Goal: Transaction & Acquisition: Purchase product/service

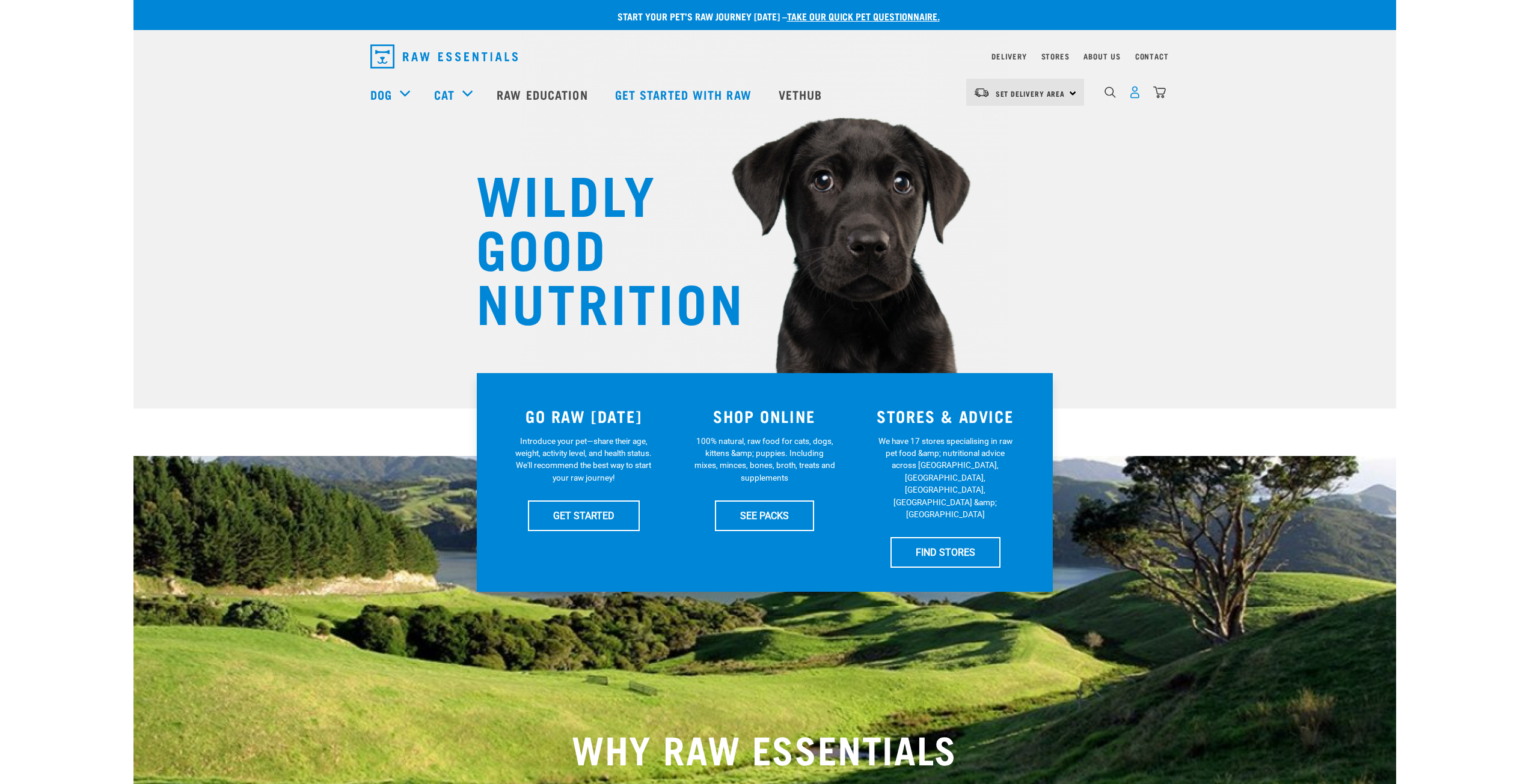
click at [1131, 98] on img "dropdown navigation" at bounding box center [1134, 92] width 13 height 13
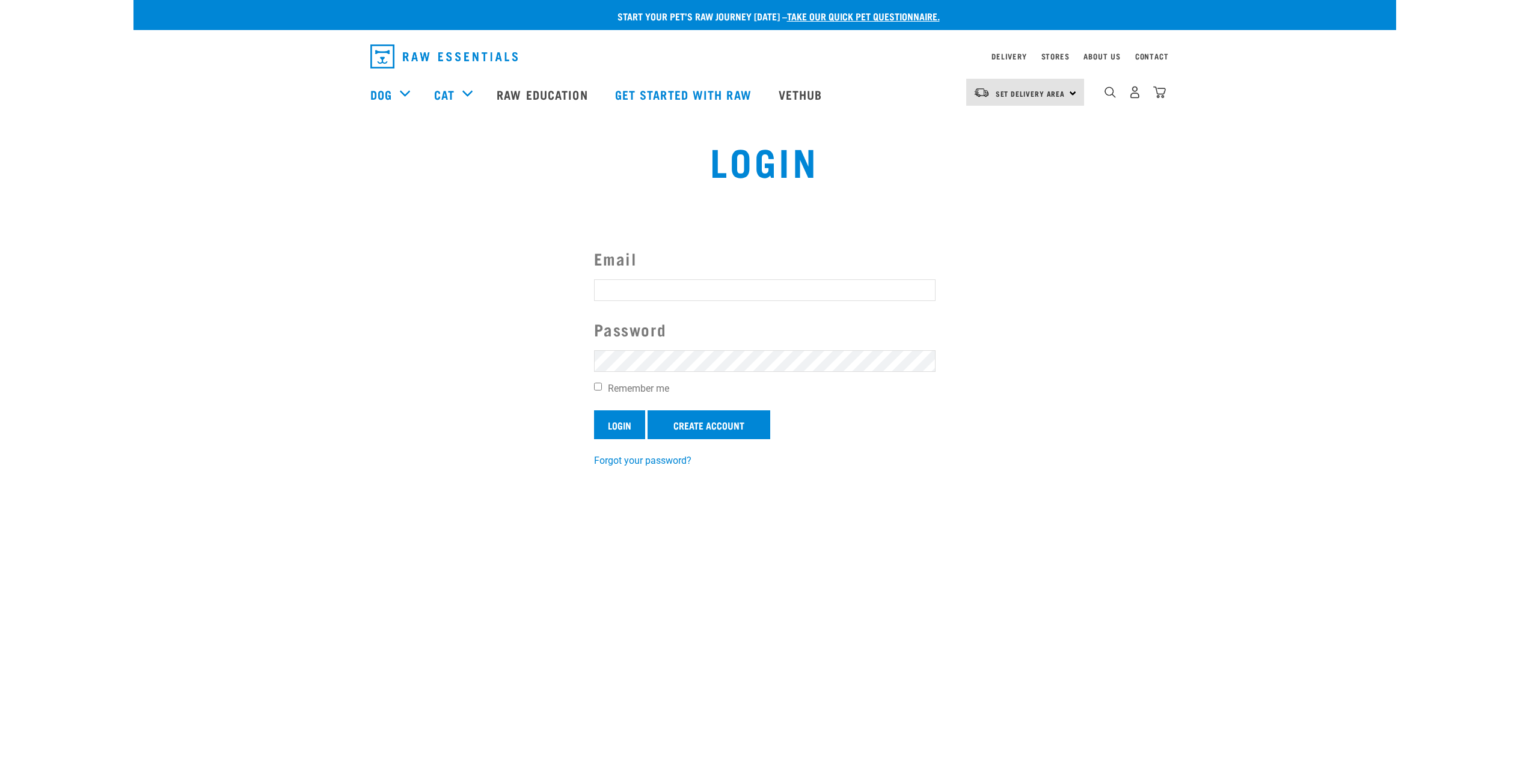
type input "alex.dalton@gmail.com"
click at [628, 431] on input "Login" at bounding box center [619, 425] width 51 height 29
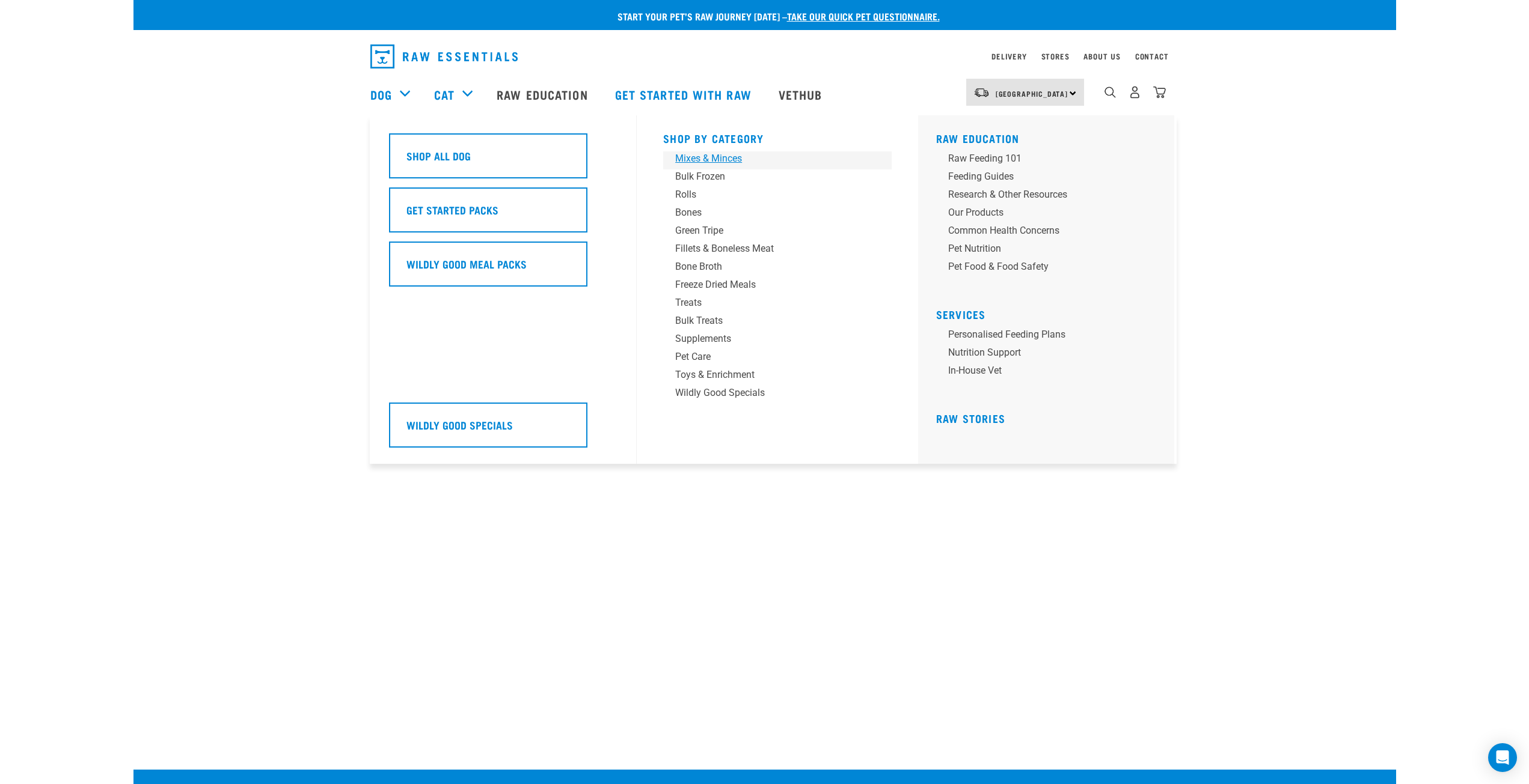
click at [708, 158] on div "Mixes & Minces" at bounding box center [768, 158] width 188 height 14
click at [703, 171] on div "Bulk Frozen" at bounding box center [768, 176] width 188 height 14
click at [704, 176] on div "Bulk Frozen" at bounding box center [768, 176] width 188 height 14
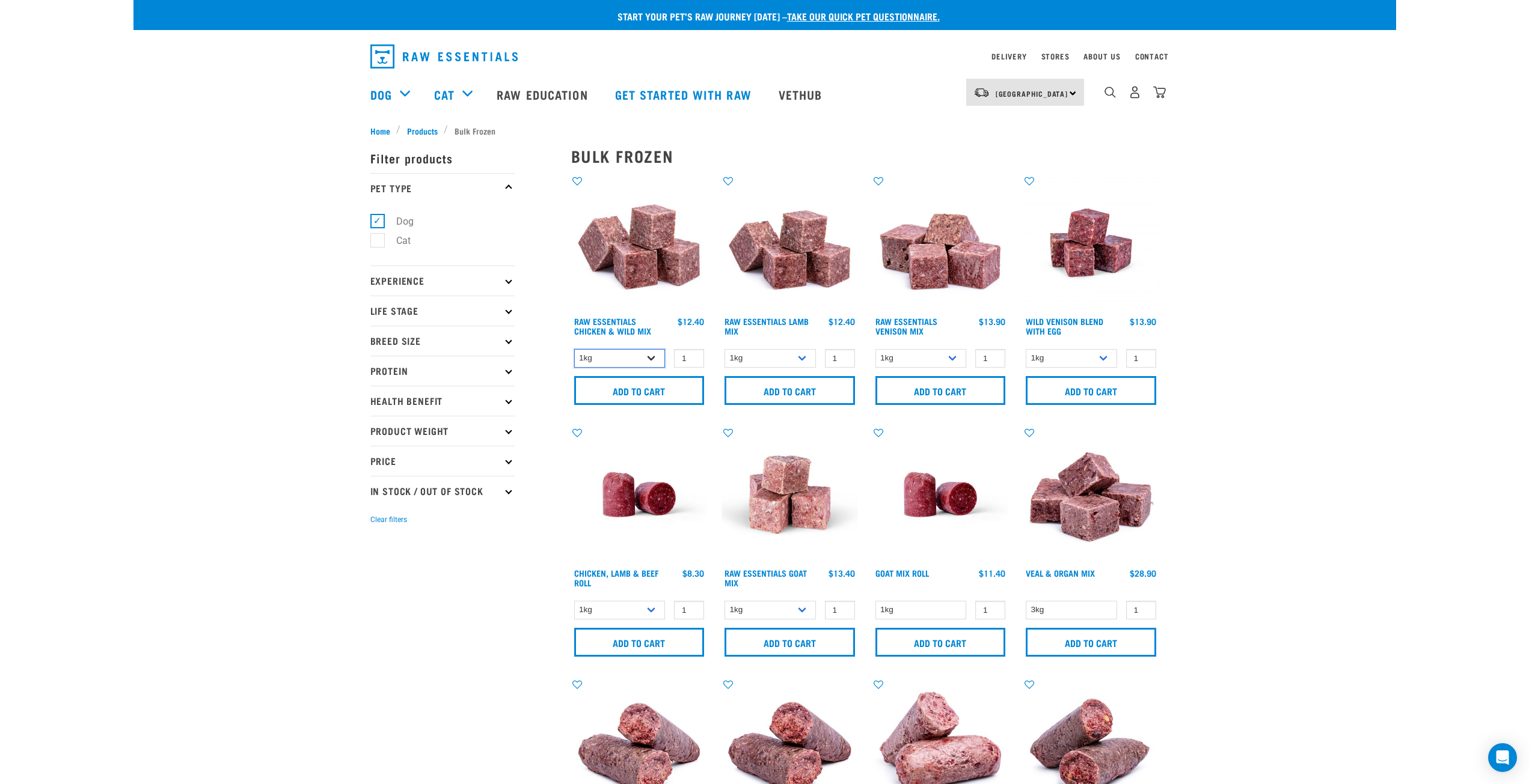
click at [636, 360] on select "1kg 3kg Bulk (10kg)" at bounding box center [620, 358] width 92 height 18
select select "14881"
click at [574, 349] on select "1kg 3kg Bulk (10kg)" at bounding box center [620, 358] width 92 height 18
click at [649, 393] on input "Add to cart" at bounding box center [639, 390] width 130 height 29
click at [1159, 92] on img "dropdown navigation" at bounding box center [1160, 92] width 13 height 13
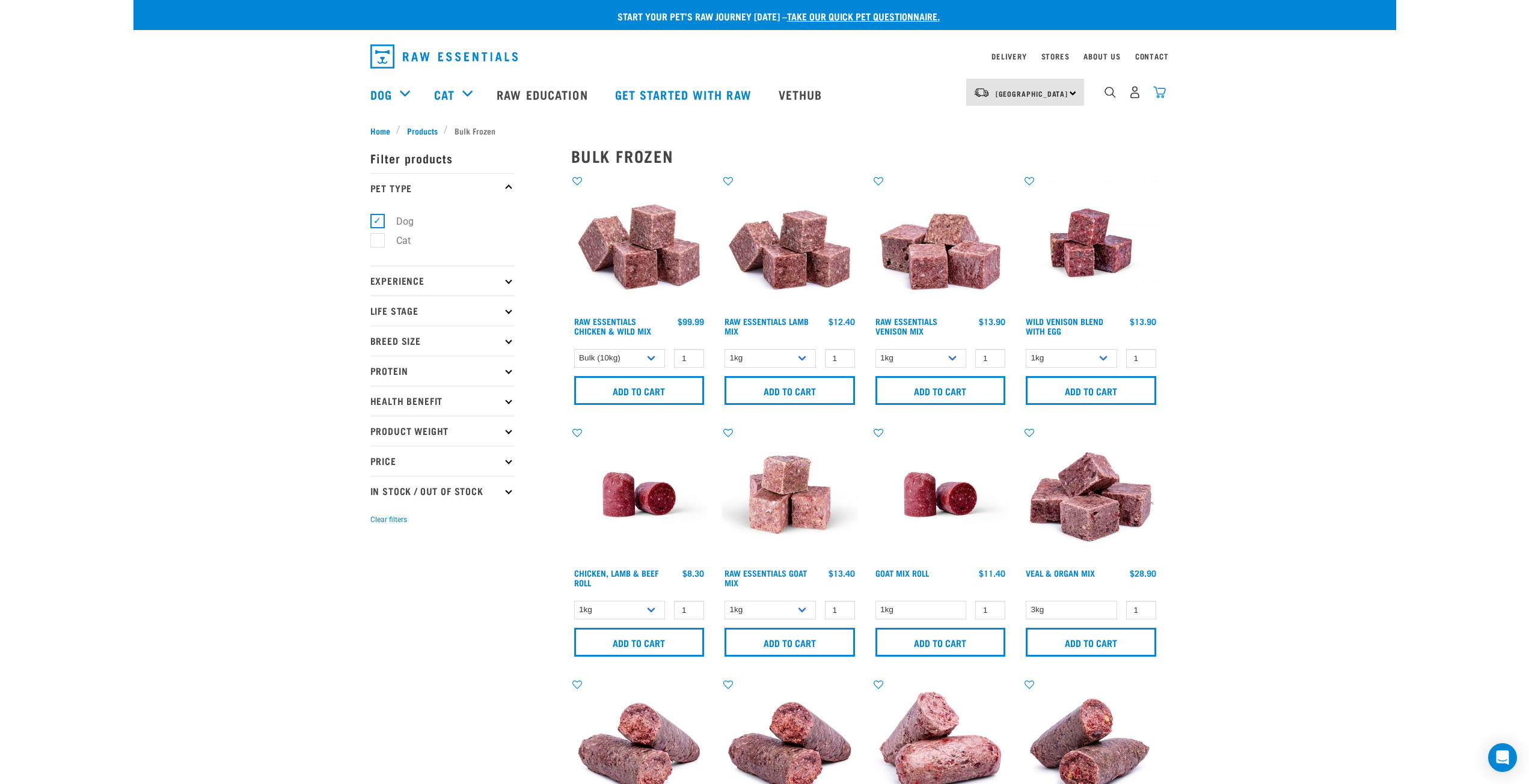
click at [1165, 95] on img "dropdown navigation" at bounding box center [1160, 92] width 13 height 13
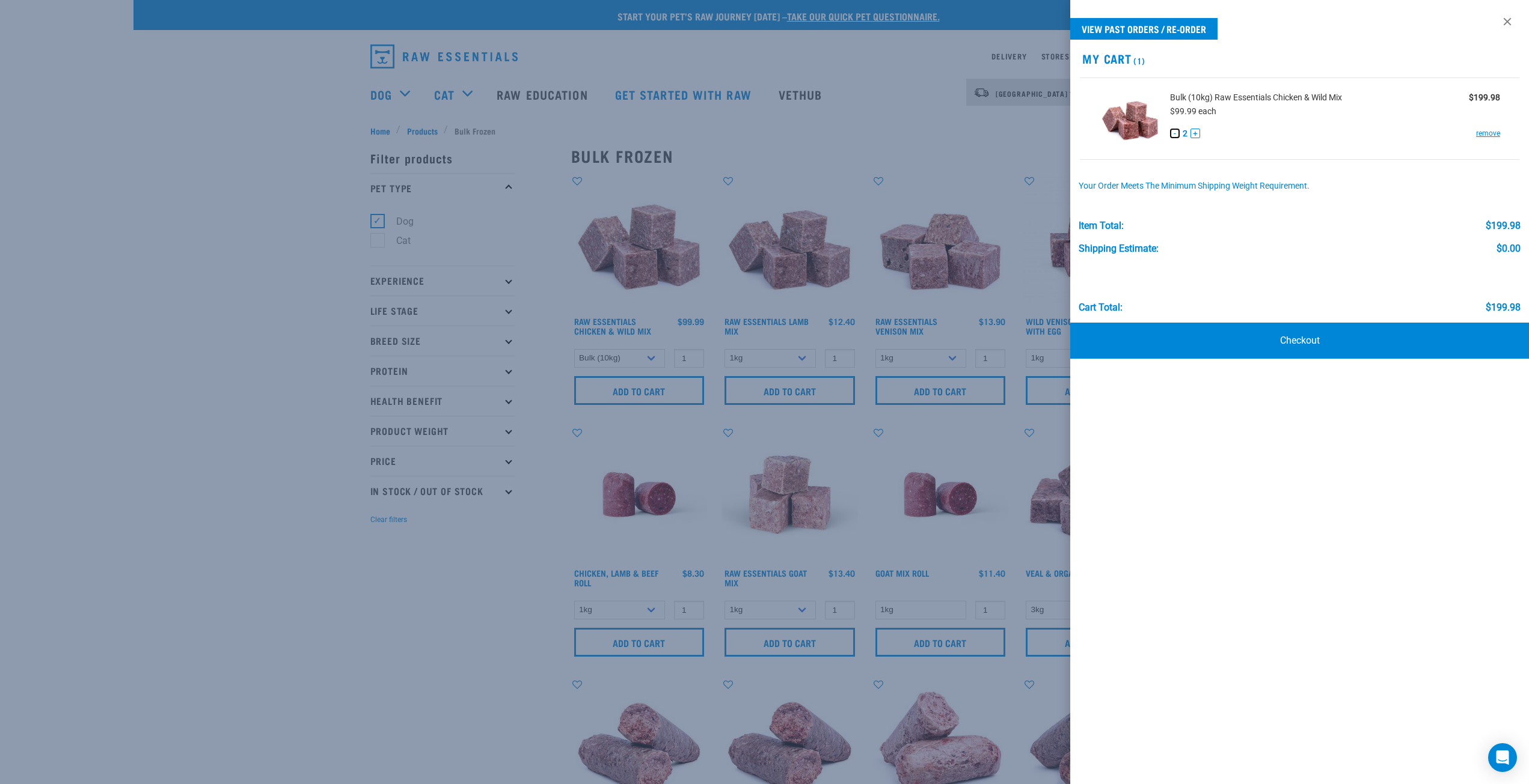
click at [1175, 134] on button "-" at bounding box center [1175, 133] width 10 height 10
click at [1301, 342] on link "Checkout" at bounding box center [1300, 340] width 459 height 36
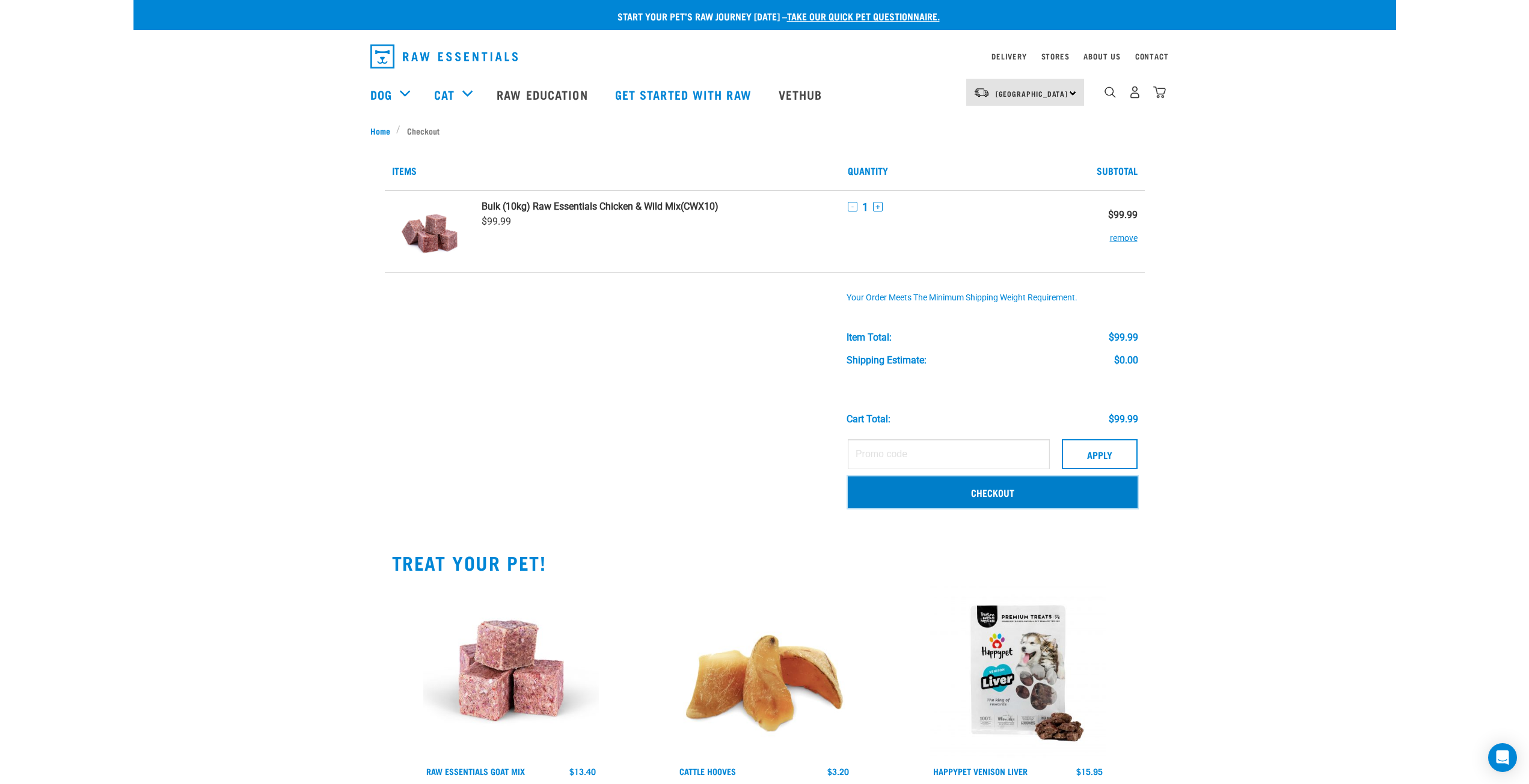
click at [995, 492] on link "Checkout" at bounding box center [992, 492] width 290 height 31
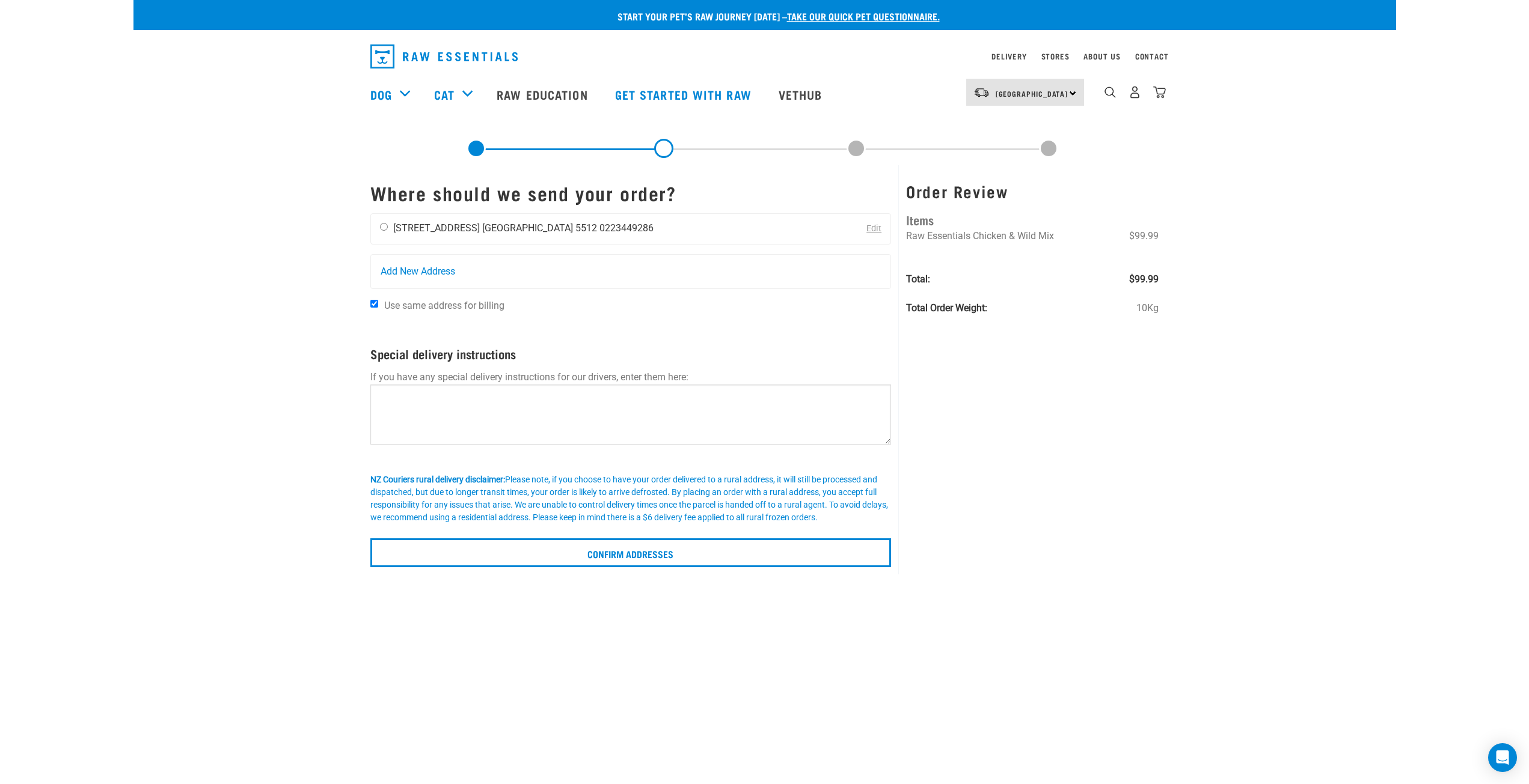
click at [382, 225] on input "radio" at bounding box center [384, 227] width 8 height 8
radio input "true"
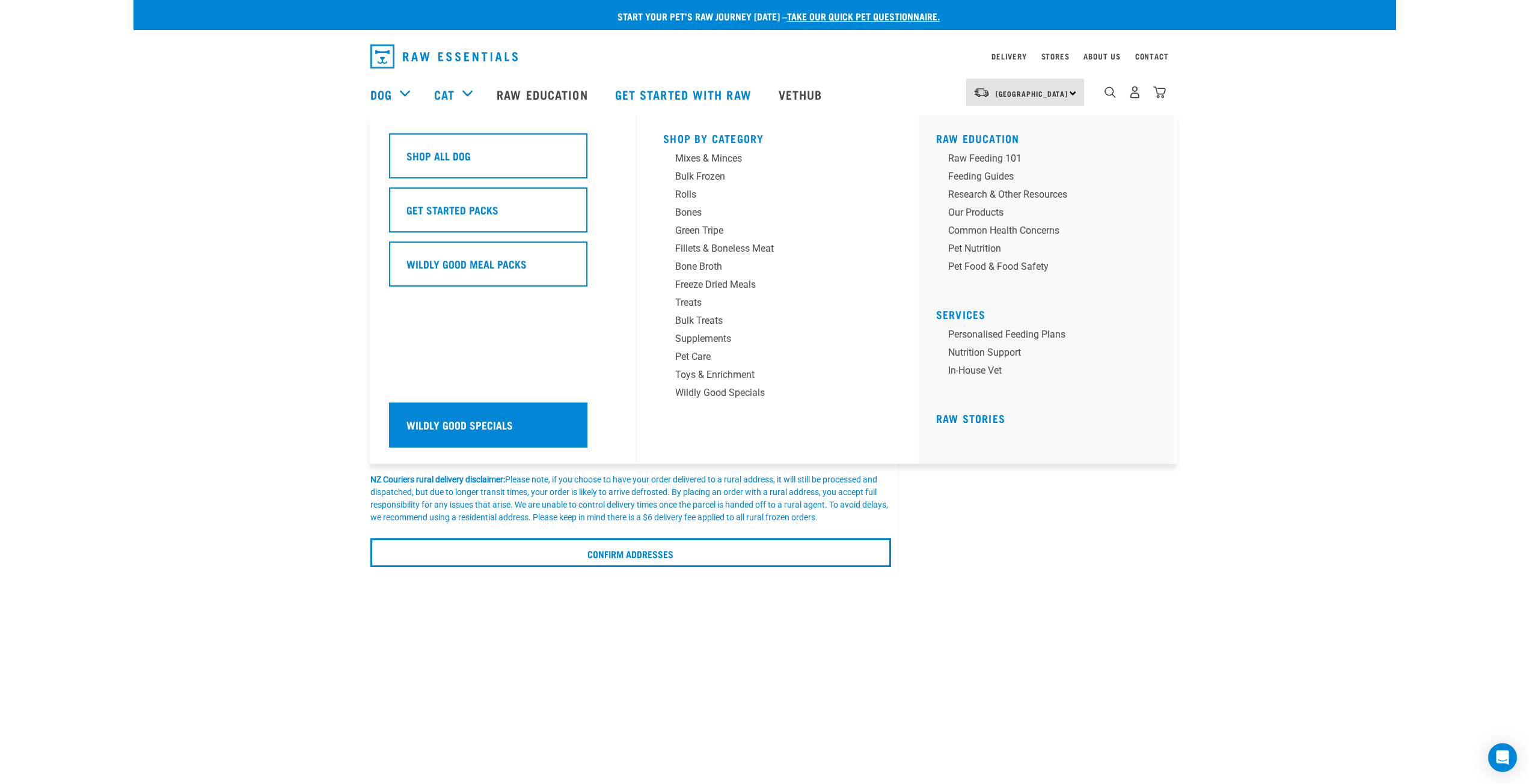
click at [464, 425] on h5 "Wildly Good Specials" at bounding box center [459, 425] width 106 height 15
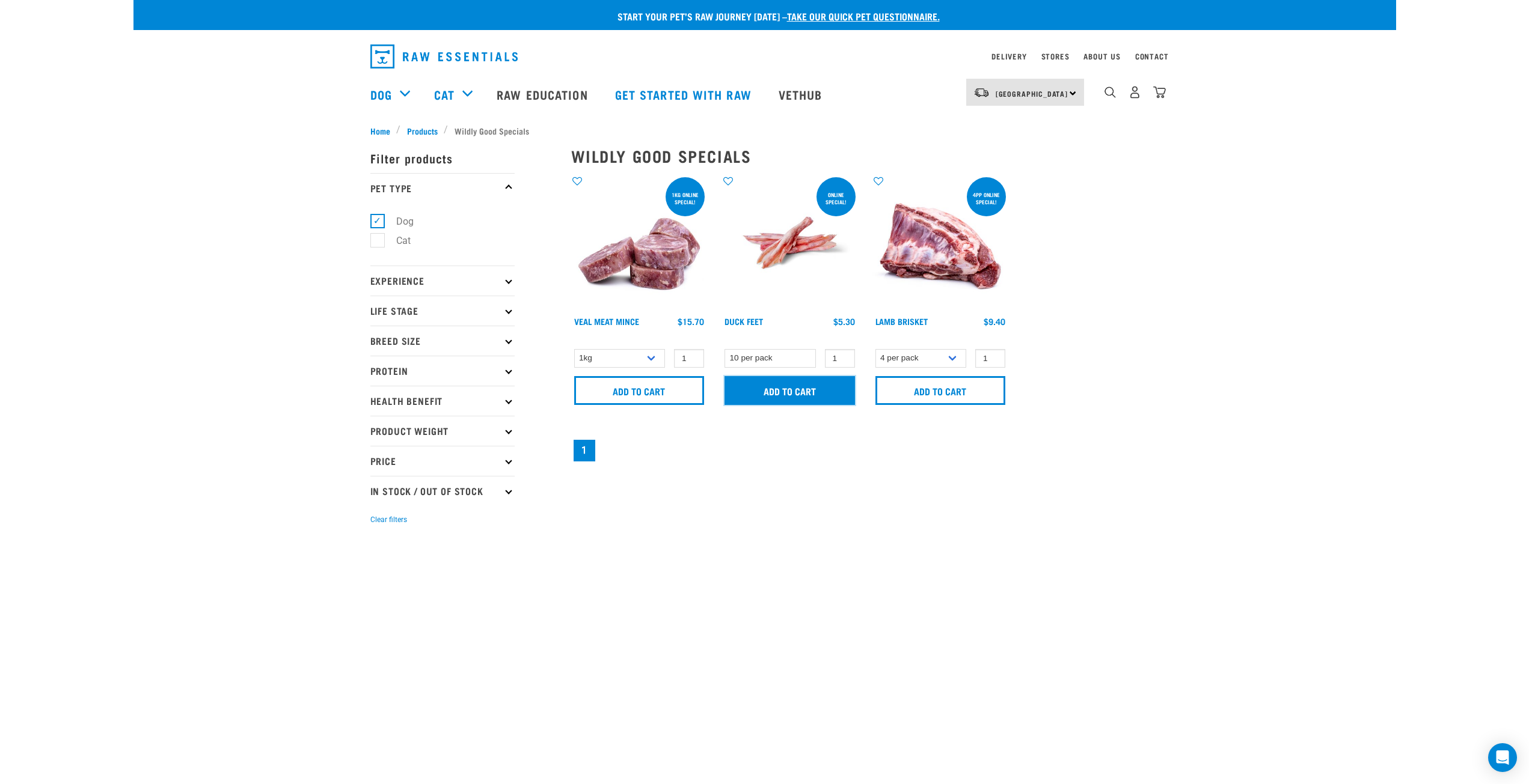
click at [792, 394] on input "Add to cart" at bounding box center [789, 390] width 130 height 29
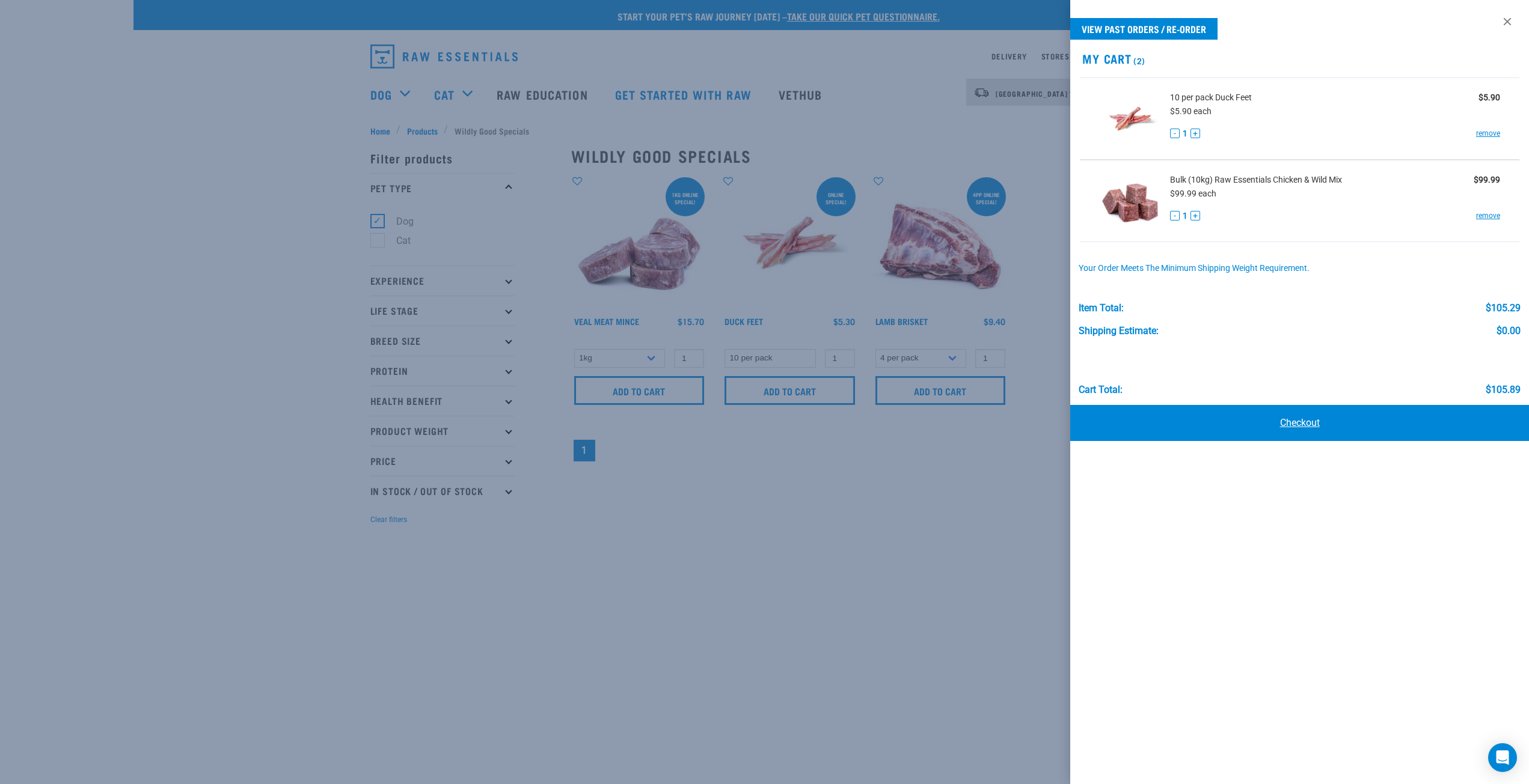
click at [1304, 424] on link "Checkout" at bounding box center [1300, 423] width 459 height 36
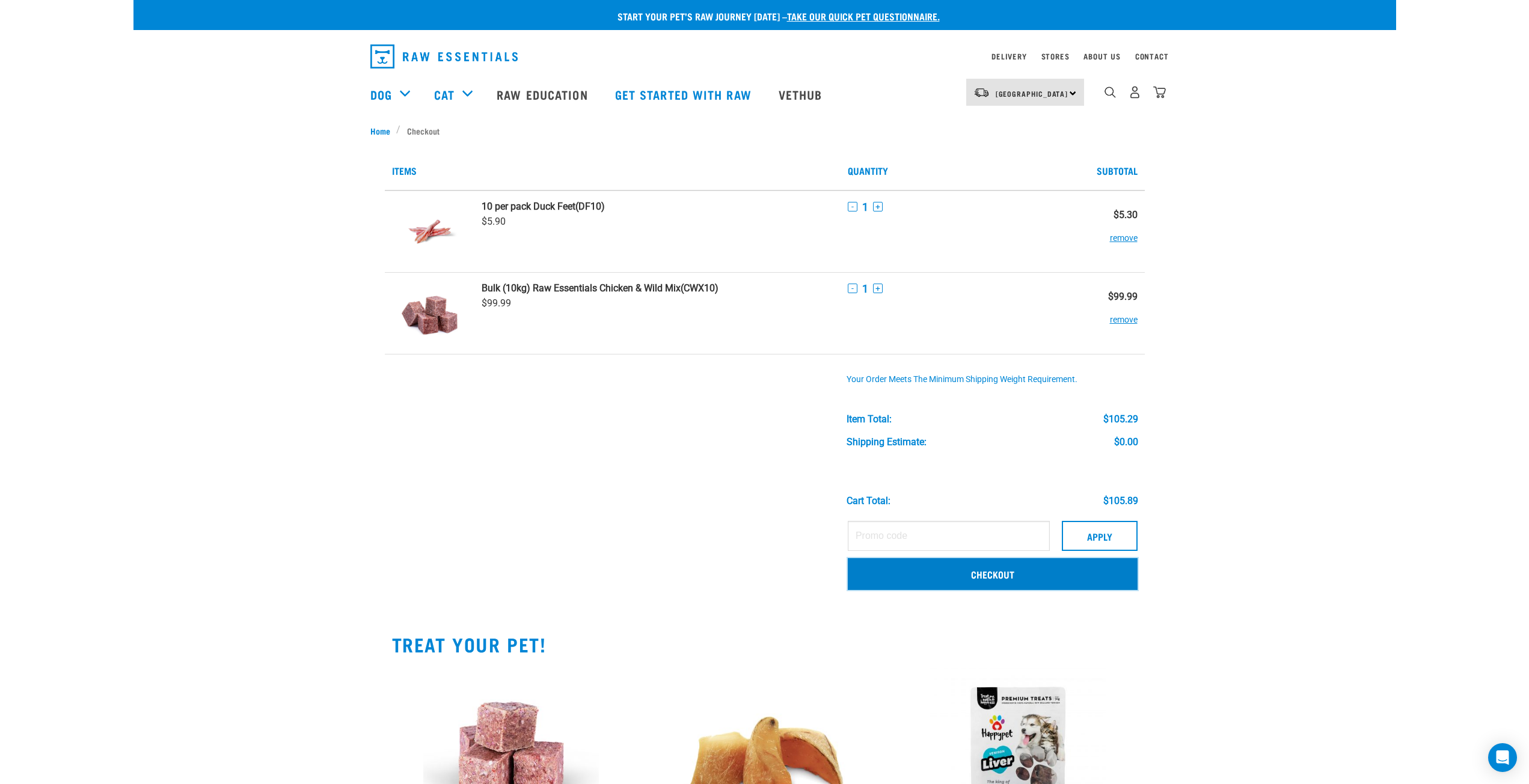
click at [1004, 574] on link "Checkout" at bounding box center [992, 573] width 290 height 31
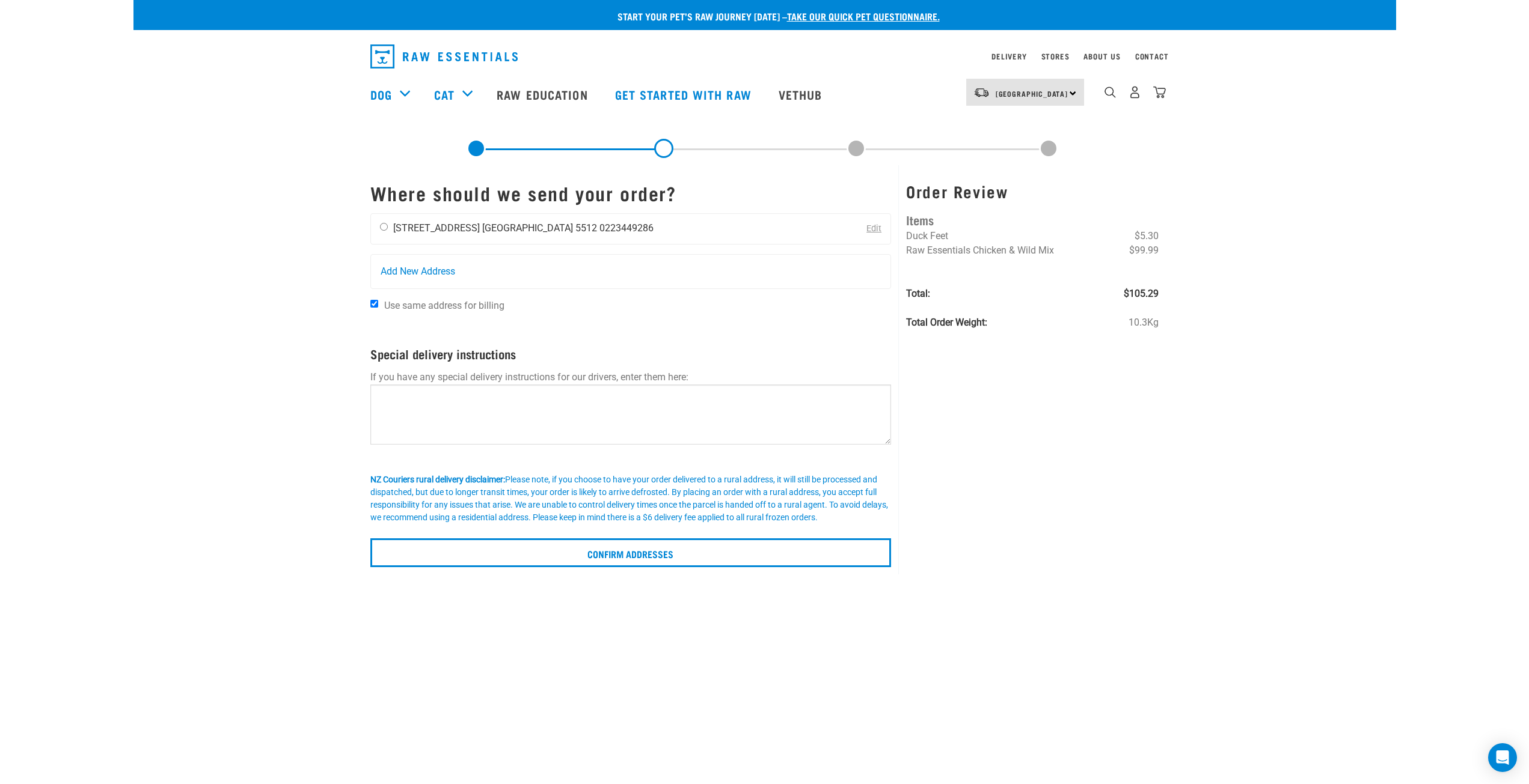
click at [395, 225] on li "[STREET_ADDRESS]" at bounding box center [437, 228] width 87 height 12
click at [381, 225] on input "radio" at bounding box center [384, 227] width 8 height 8
radio input "true"
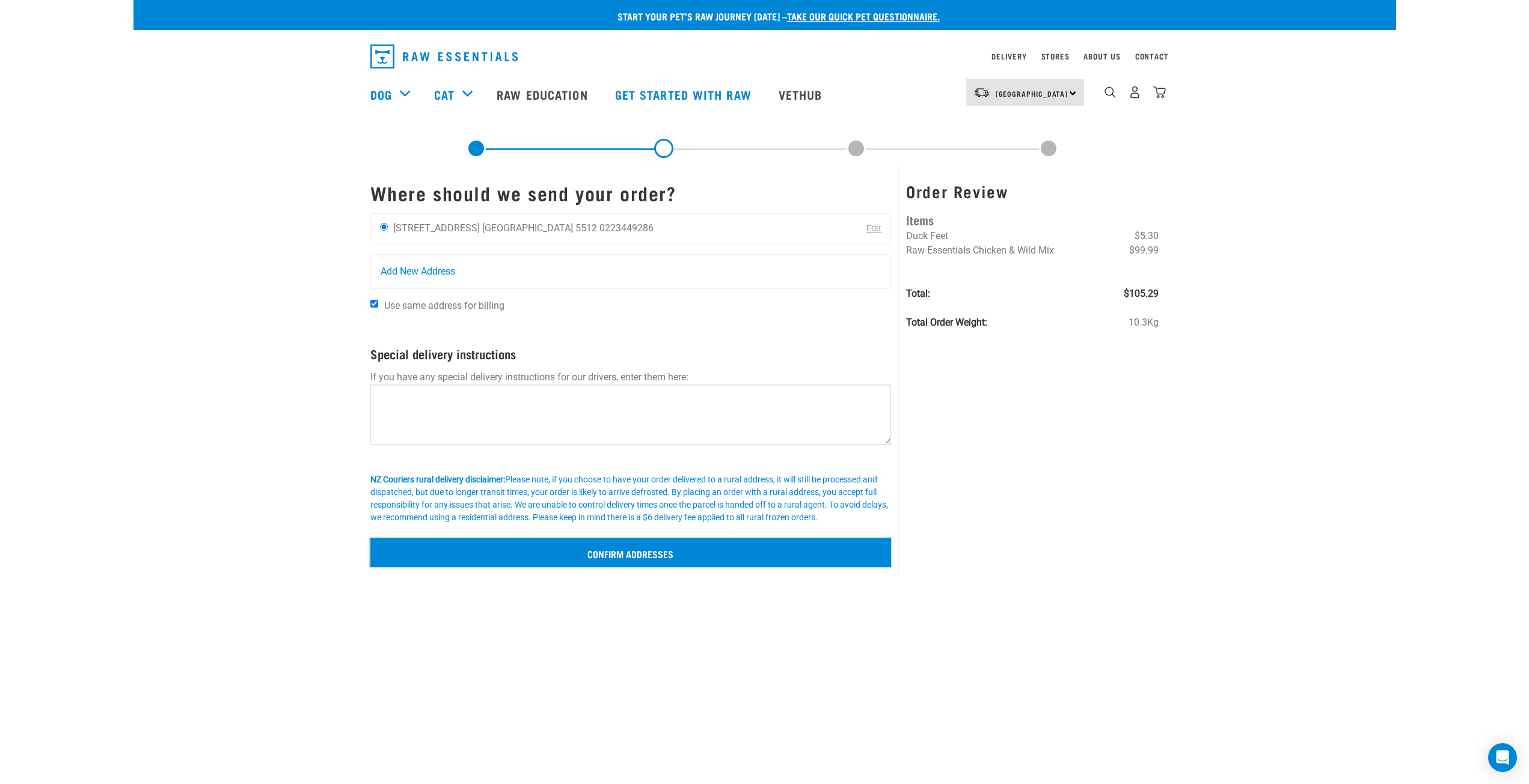
click at [625, 555] on input "Confirm addresses" at bounding box center [631, 552] width 521 height 29
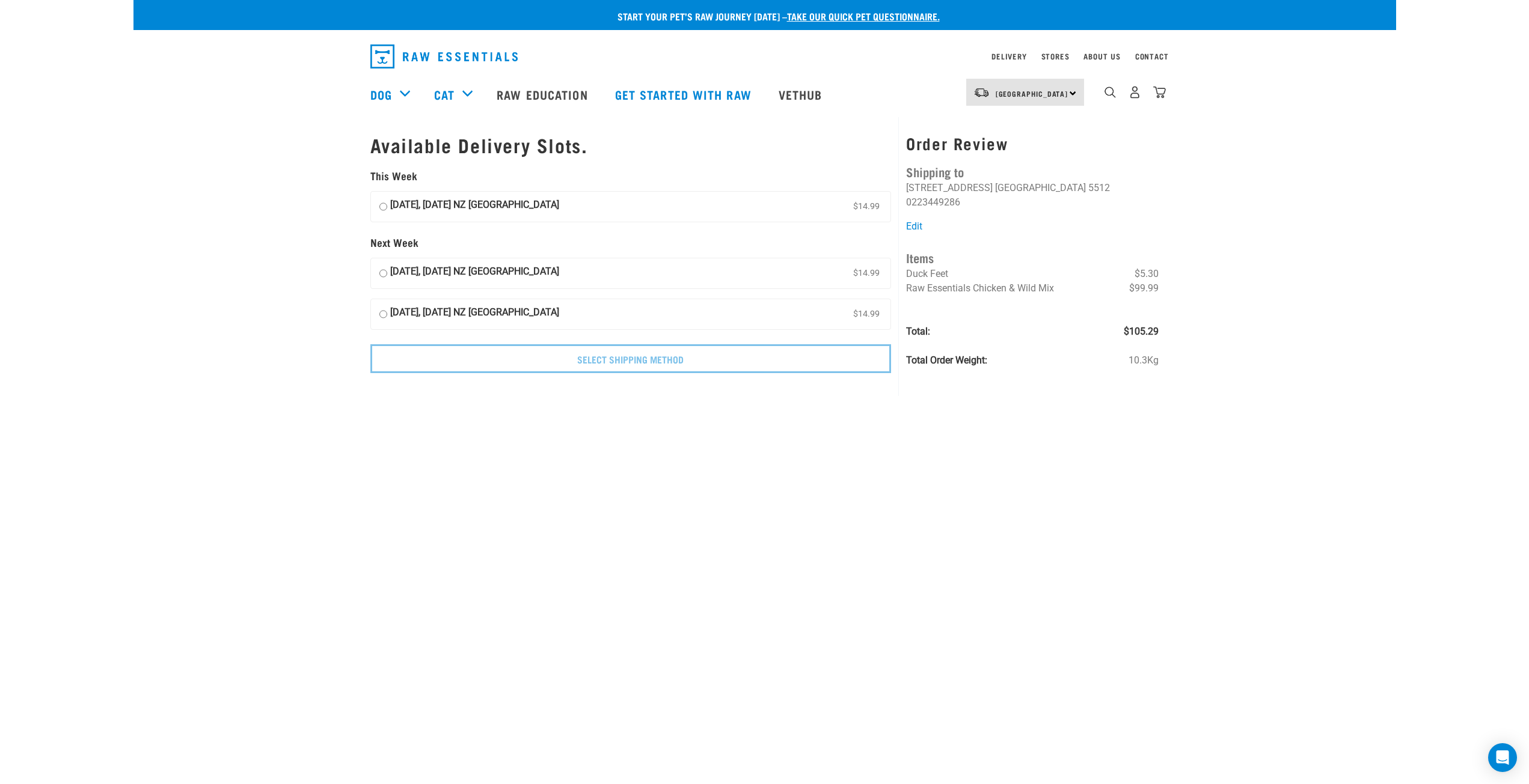
click at [390, 206] on strong "[DATE], [DATE] NZ [GEOGRAPHIC_DATA]" at bounding box center [475, 206] width 169 height 18
click at [387, 206] on input "[DATE], [DATE] NZ [GEOGRAPHIC_DATA] $14.99" at bounding box center [383, 206] width 8 height 18
radio input "true"
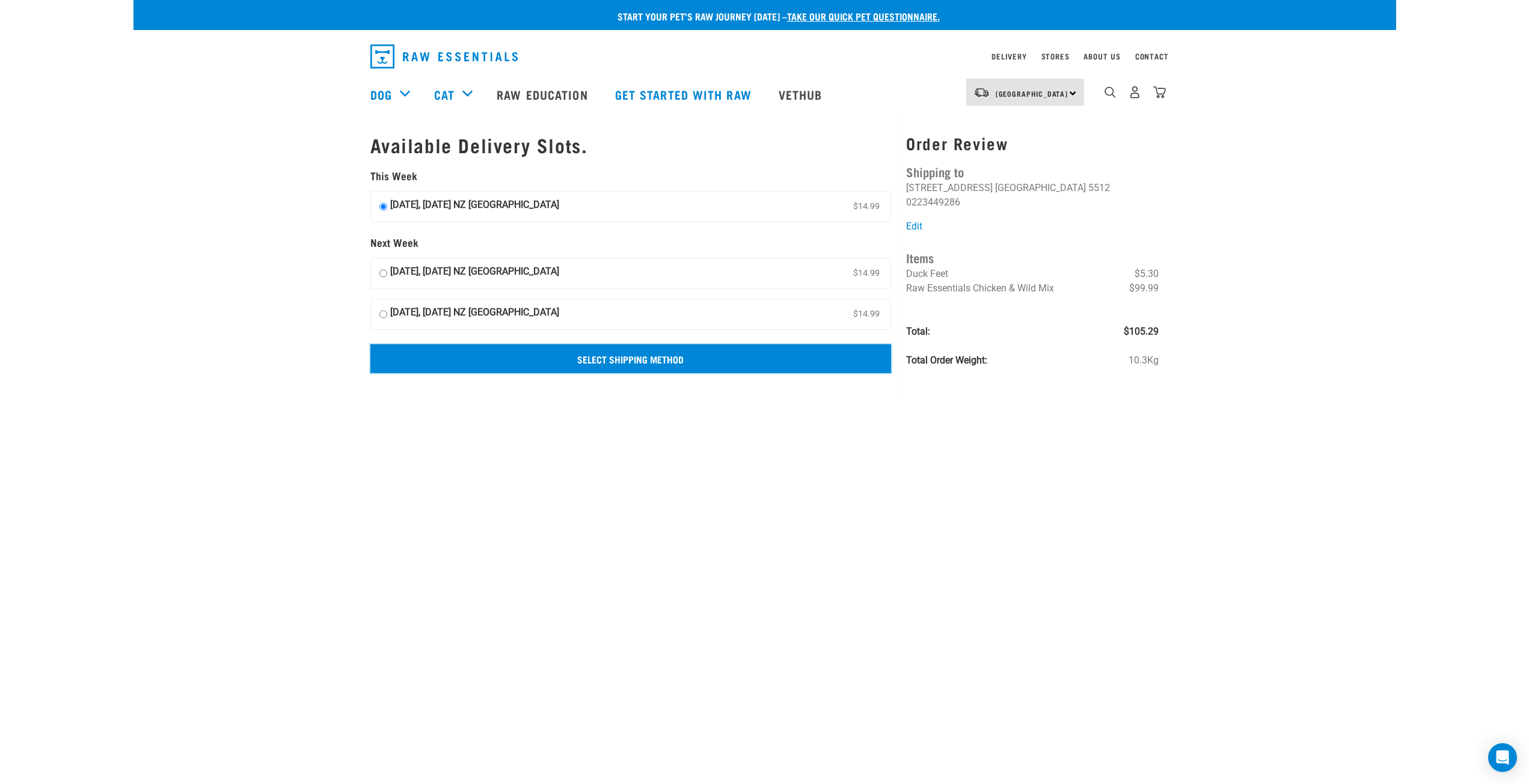
click at [632, 365] on input "Select Shipping Method" at bounding box center [631, 358] width 521 height 29
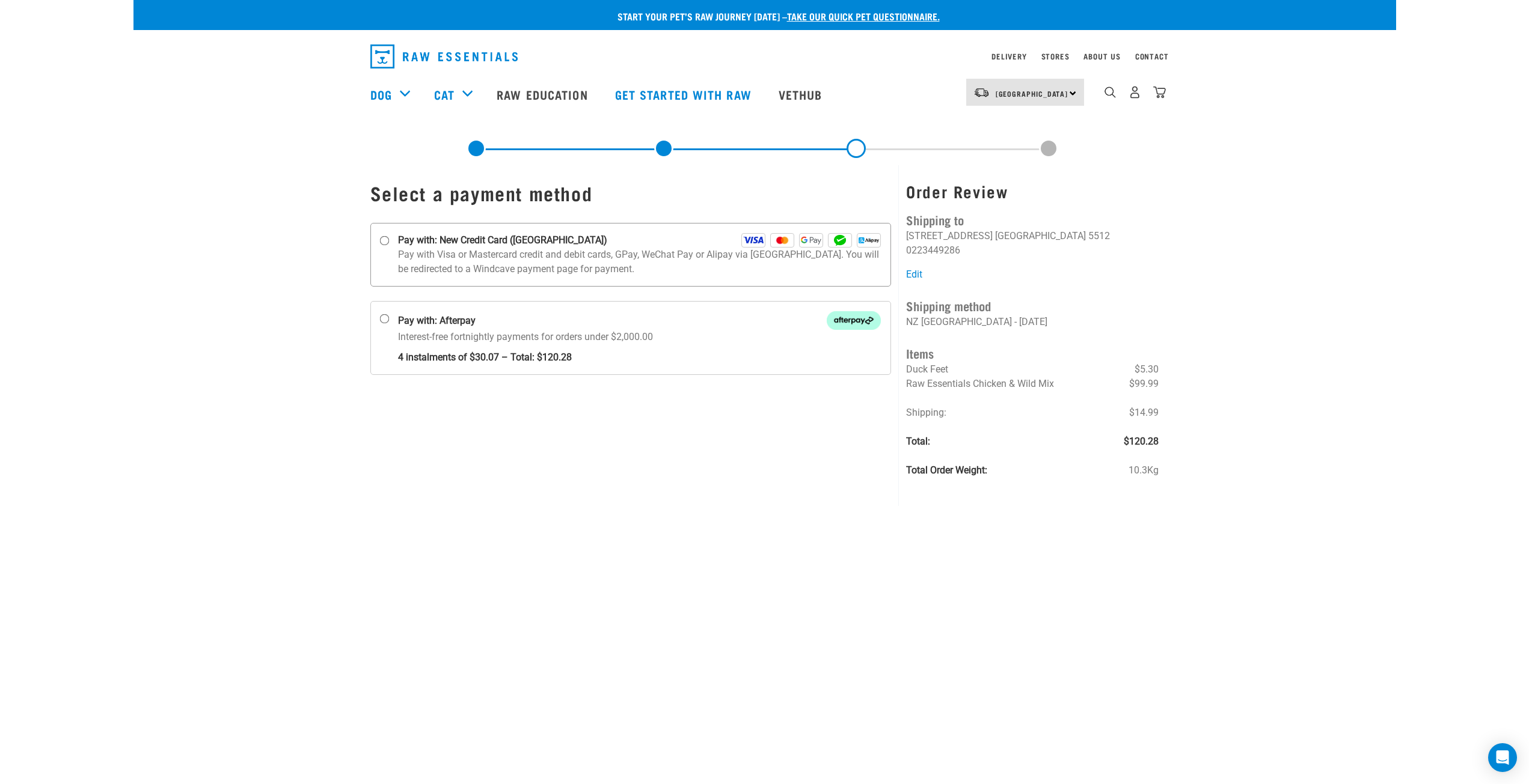
click at [387, 240] on input "Pay with: New Credit Card ([GEOGRAPHIC_DATA])" at bounding box center [384, 241] width 10 height 10
radio input "true"
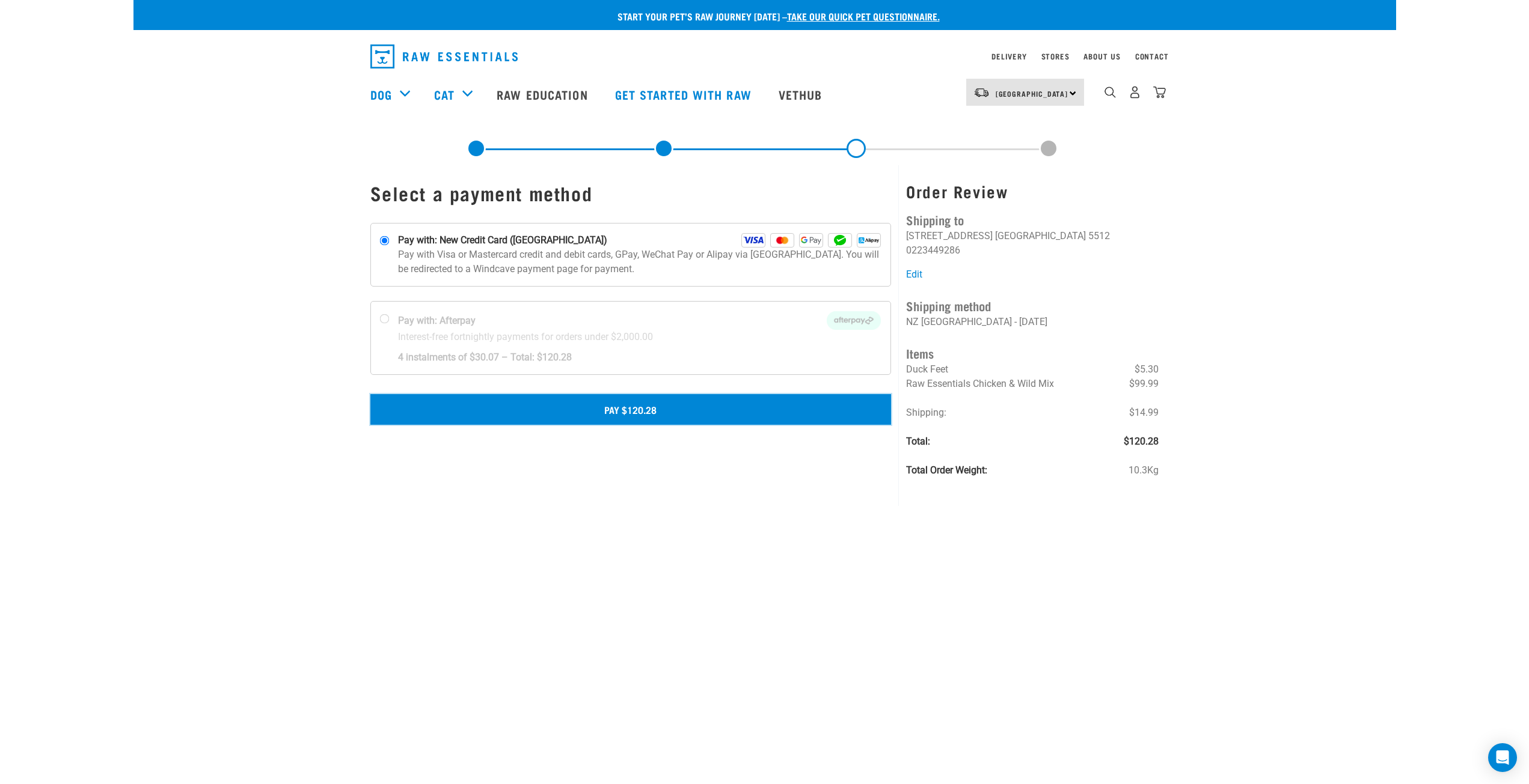
click at [655, 411] on button "Pay $120.28" at bounding box center [631, 409] width 521 height 30
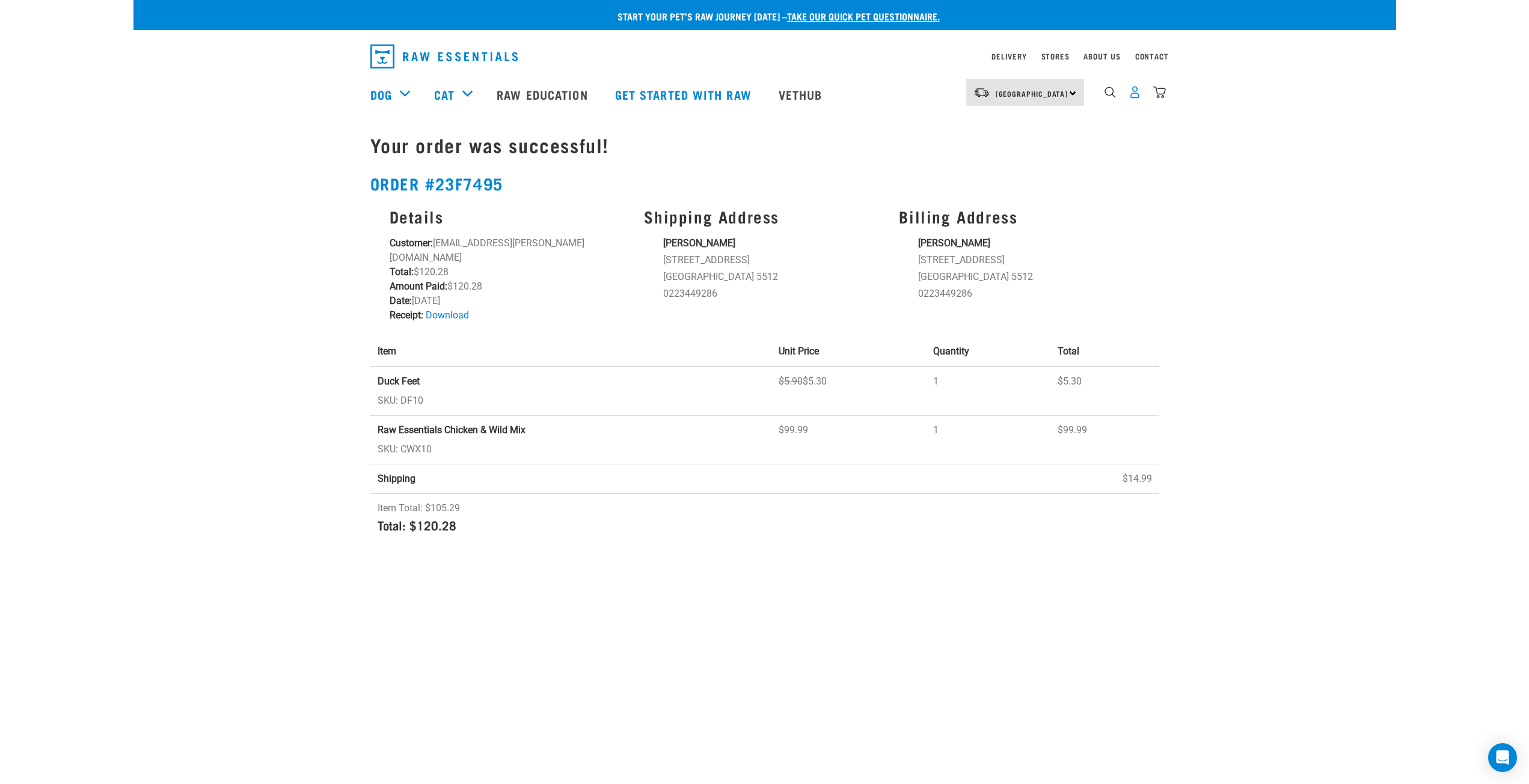
click at [1133, 96] on img "dropdown navigation" at bounding box center [1134, 92] width 13 height 13
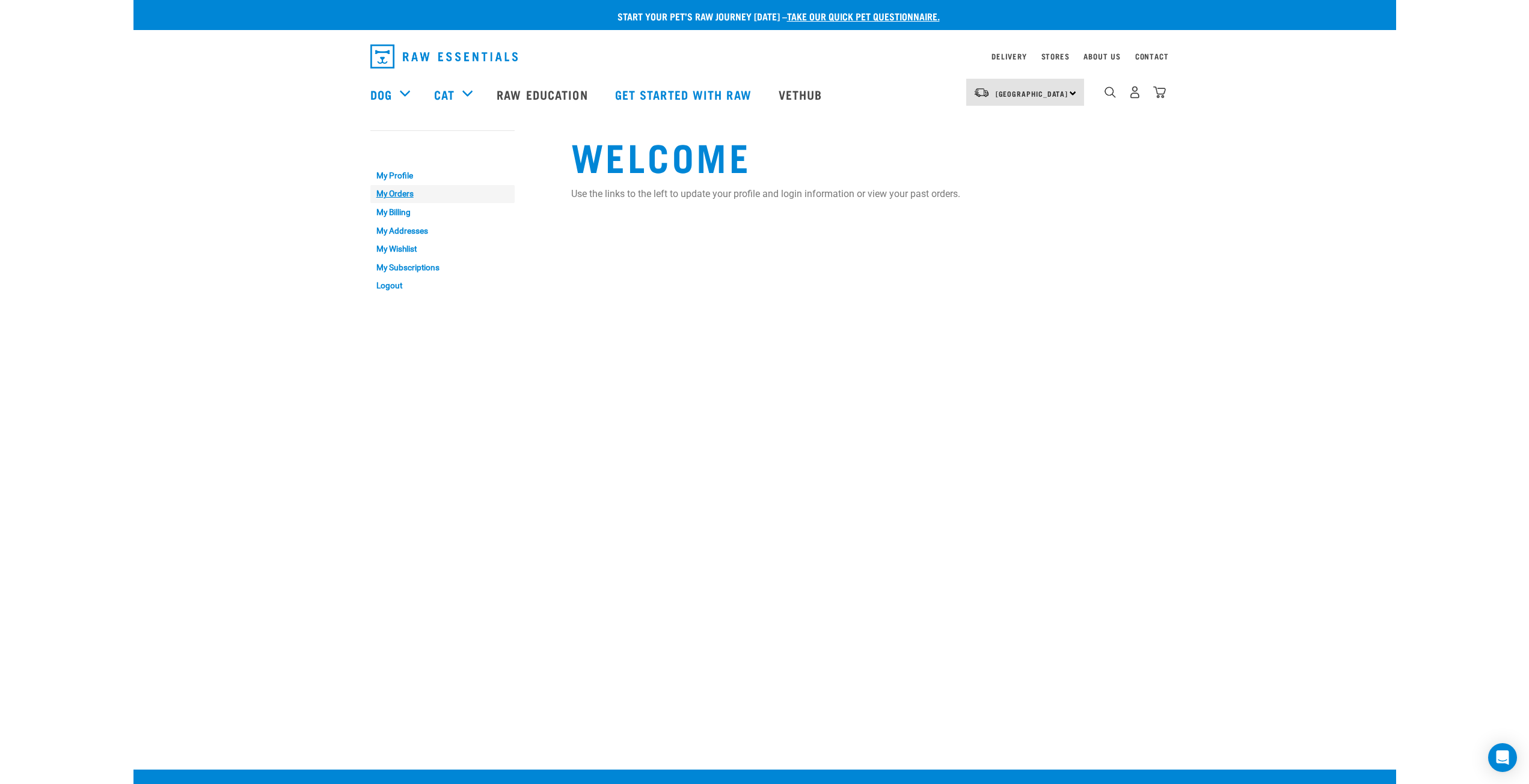
click at [407, 192] on link "My Orders" at bounding box center [442, 194] width 144 height 18
click at [611, 229] on link "Order 23f7495" at bounding box center [609, 231] width 61 height 12
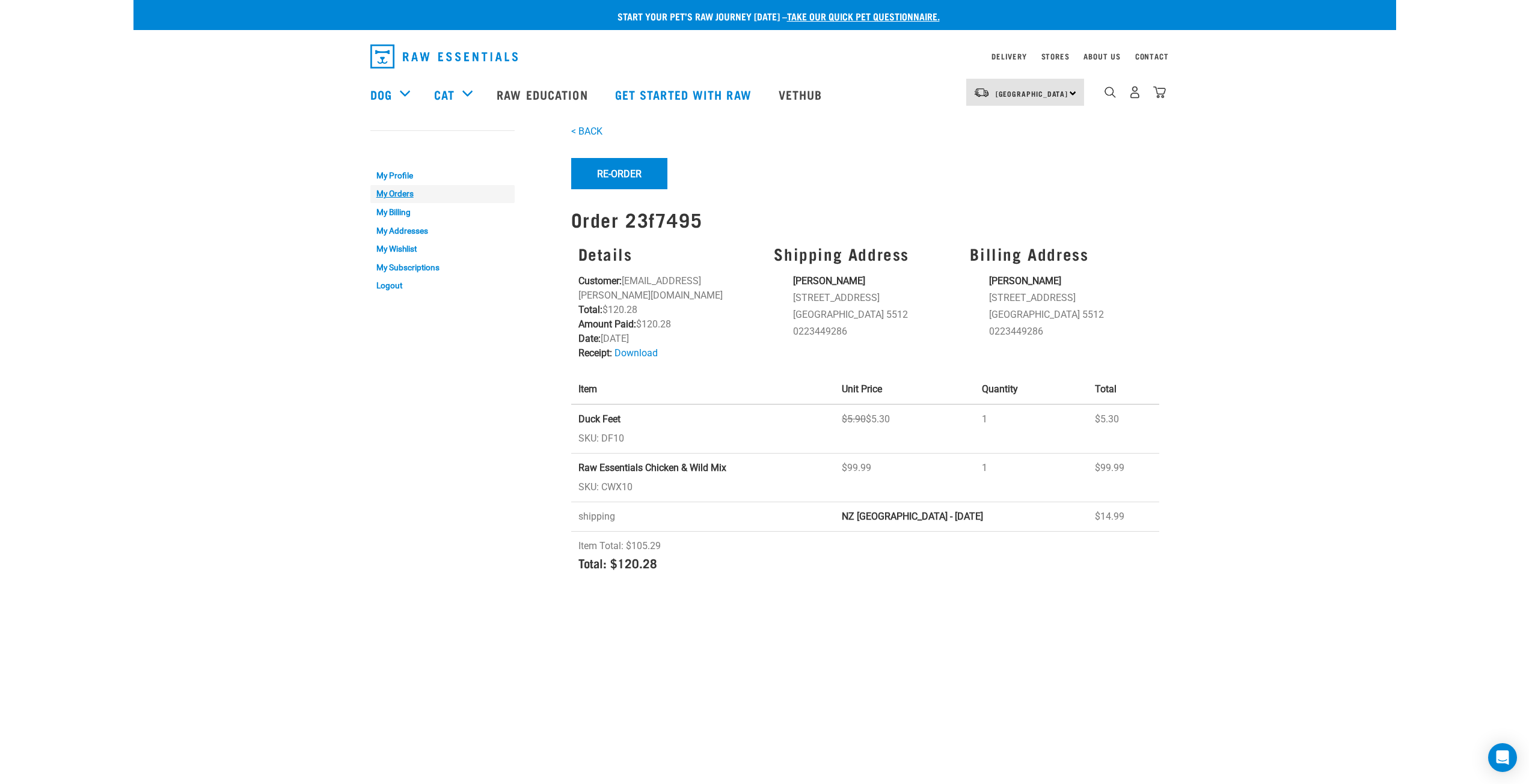
click at [380, 196] on link "My Orders" at bounding box center [442, 194] width 144 height 18
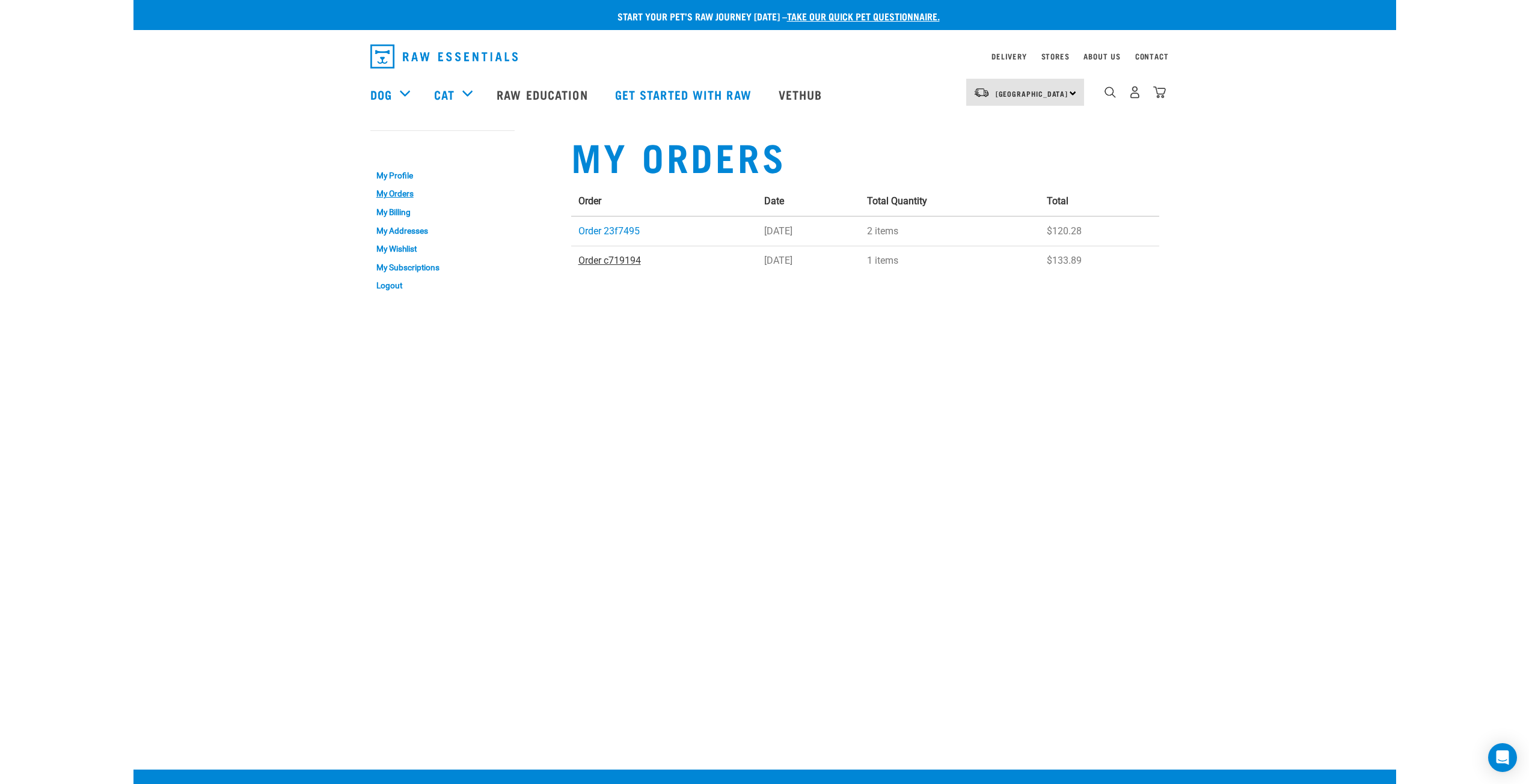
click at [604, 257] on link "Order c719194" at bounding box center [610, 261] width 63 height 12
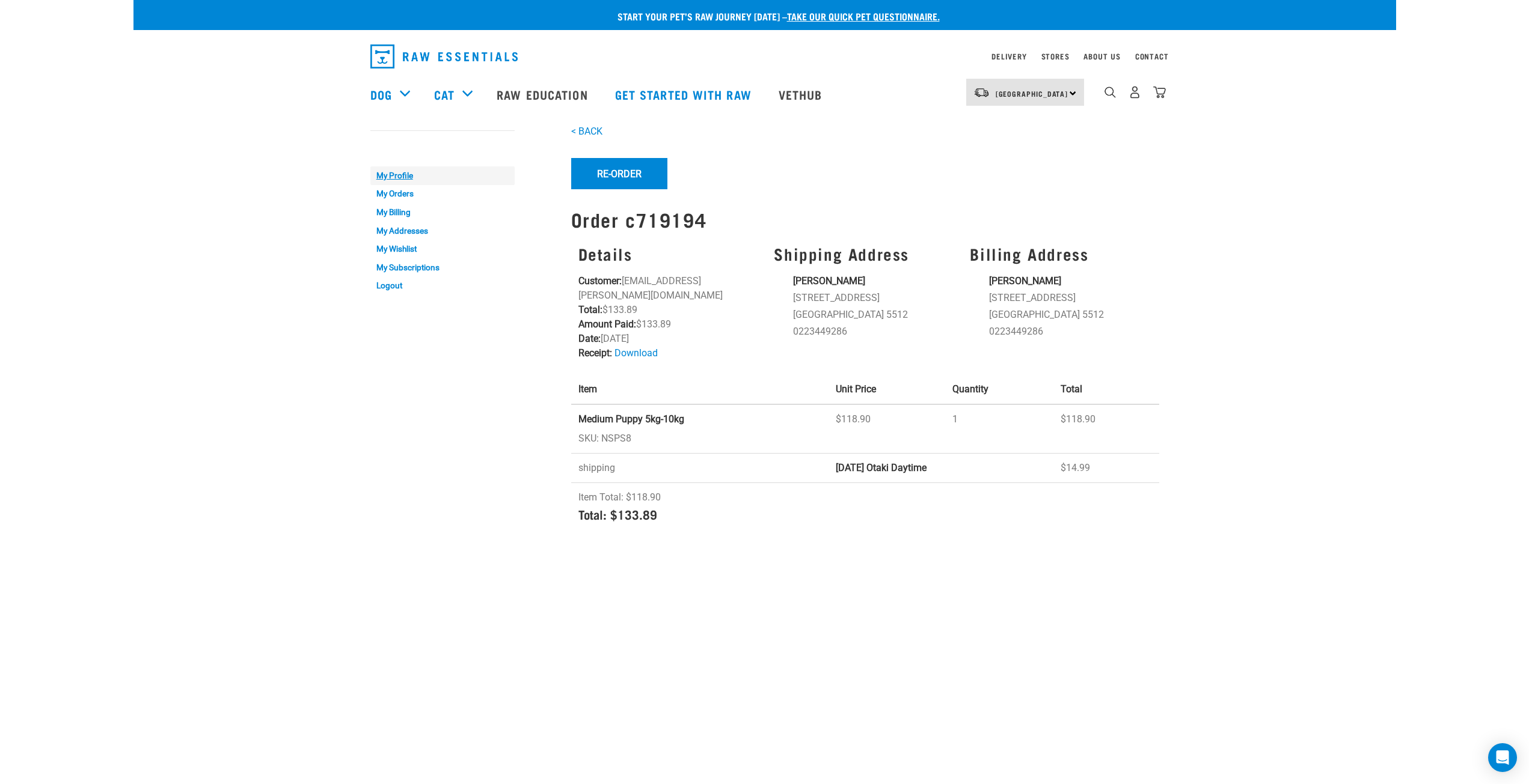
click at [399, 174] on link "My Profile" at bounding box center [442, 176] width 144 height 18
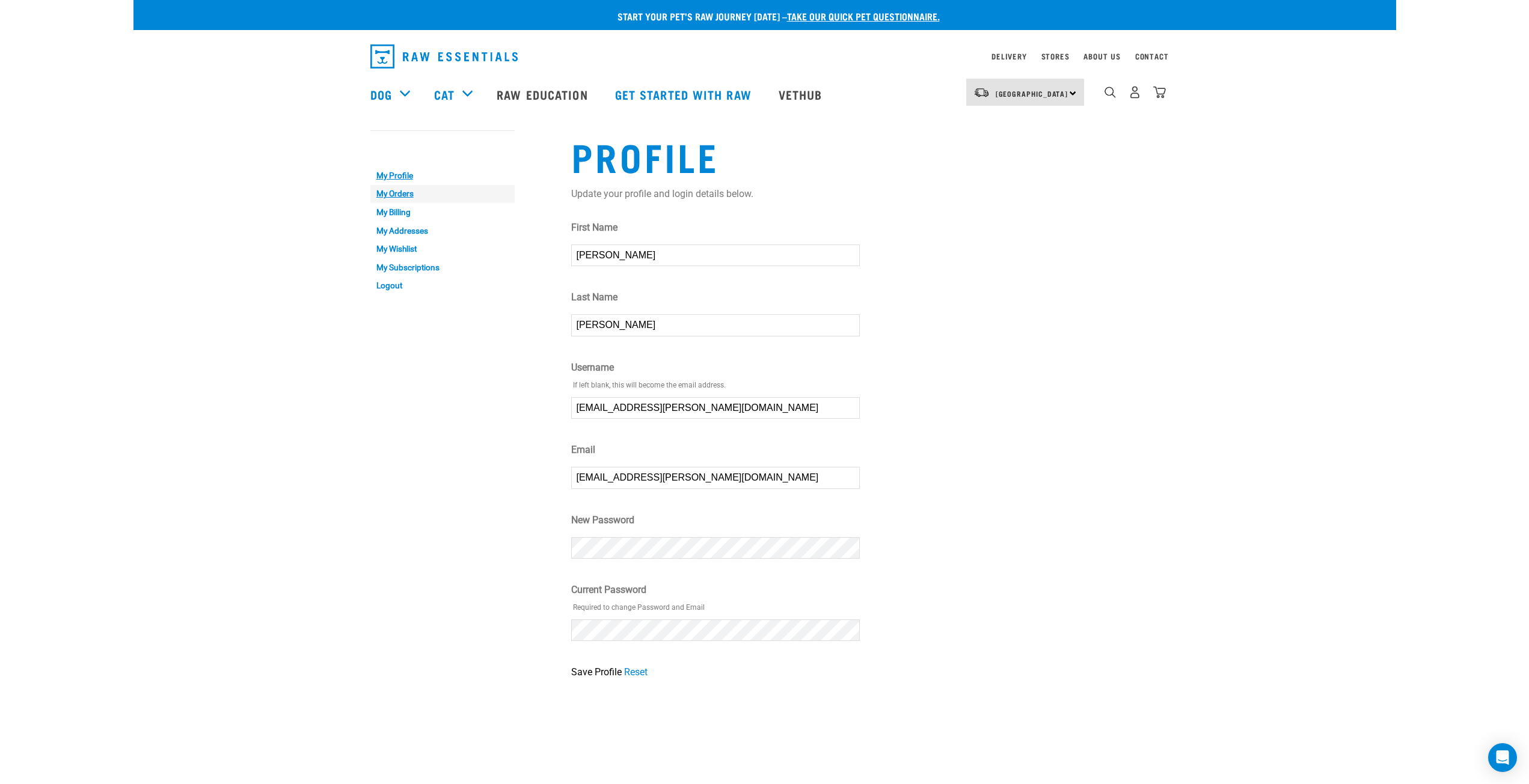
click at [397, 194] on link "My Orders" at bounding box center [442, 194] width 144 height 18
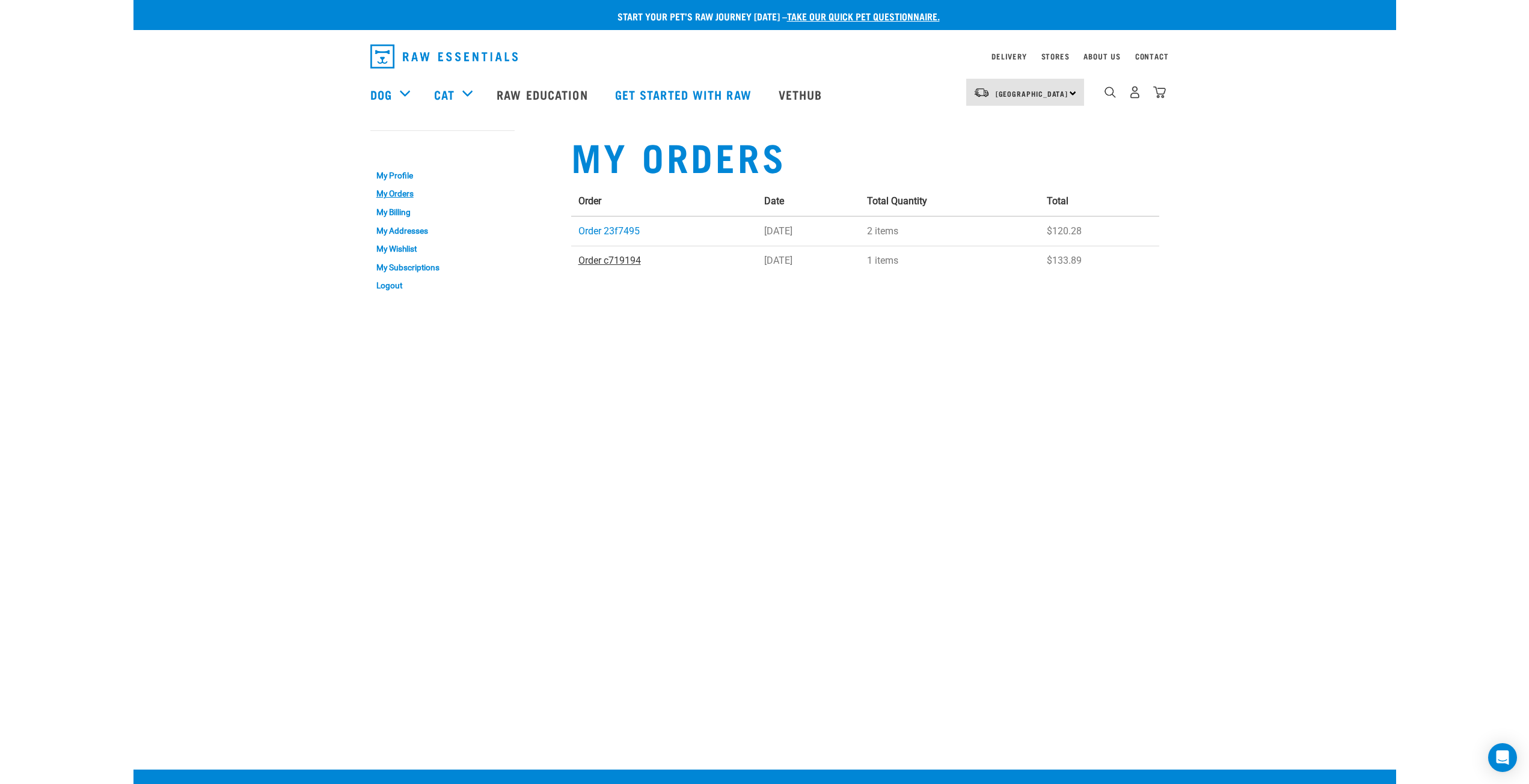
click at [610, 256] on link "Order c719194" at bounding box center [610, 261] width 63 height 12
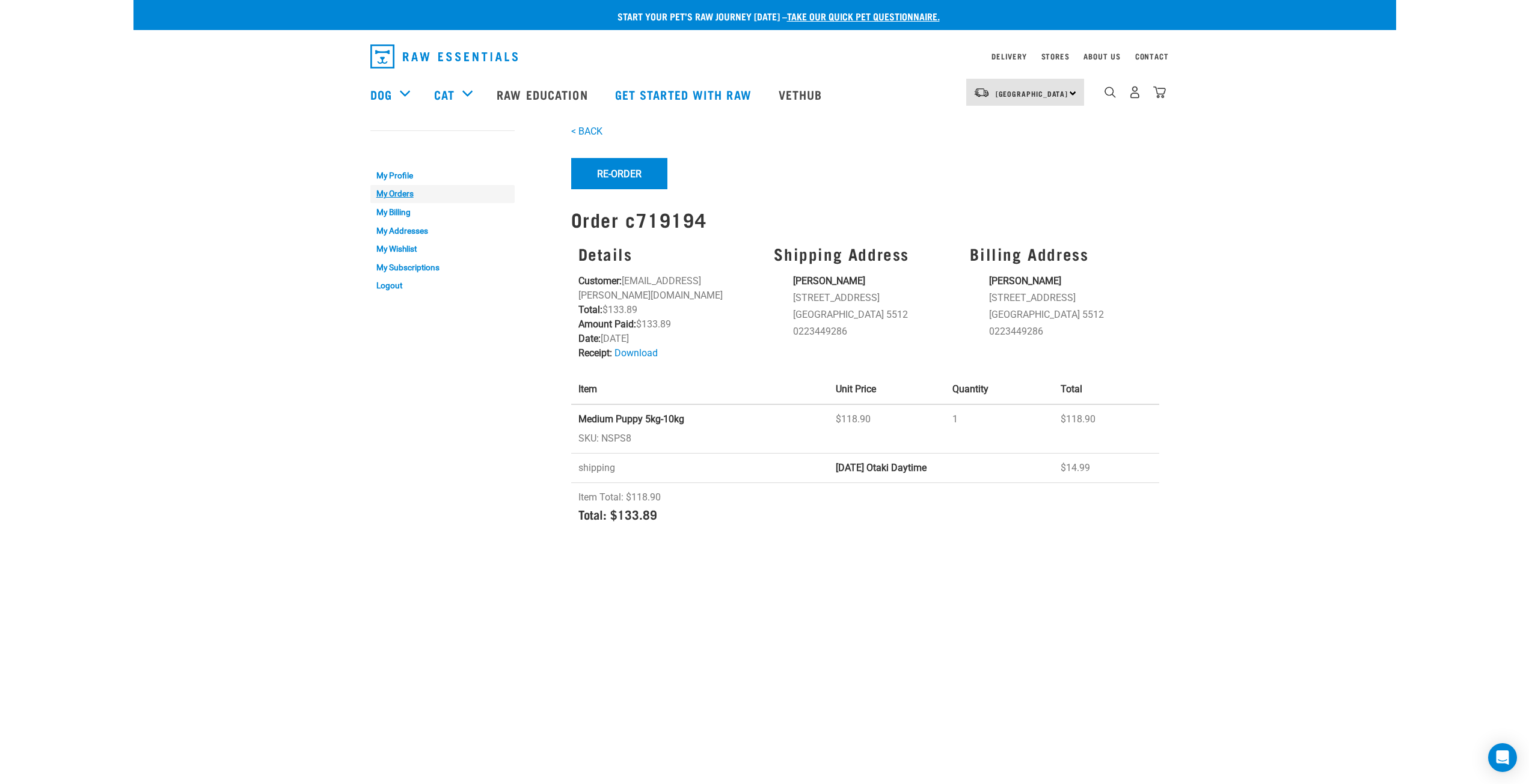
click at [401, 198] on link "My Orders" at bounding box center [442, 194] width 144 height 18
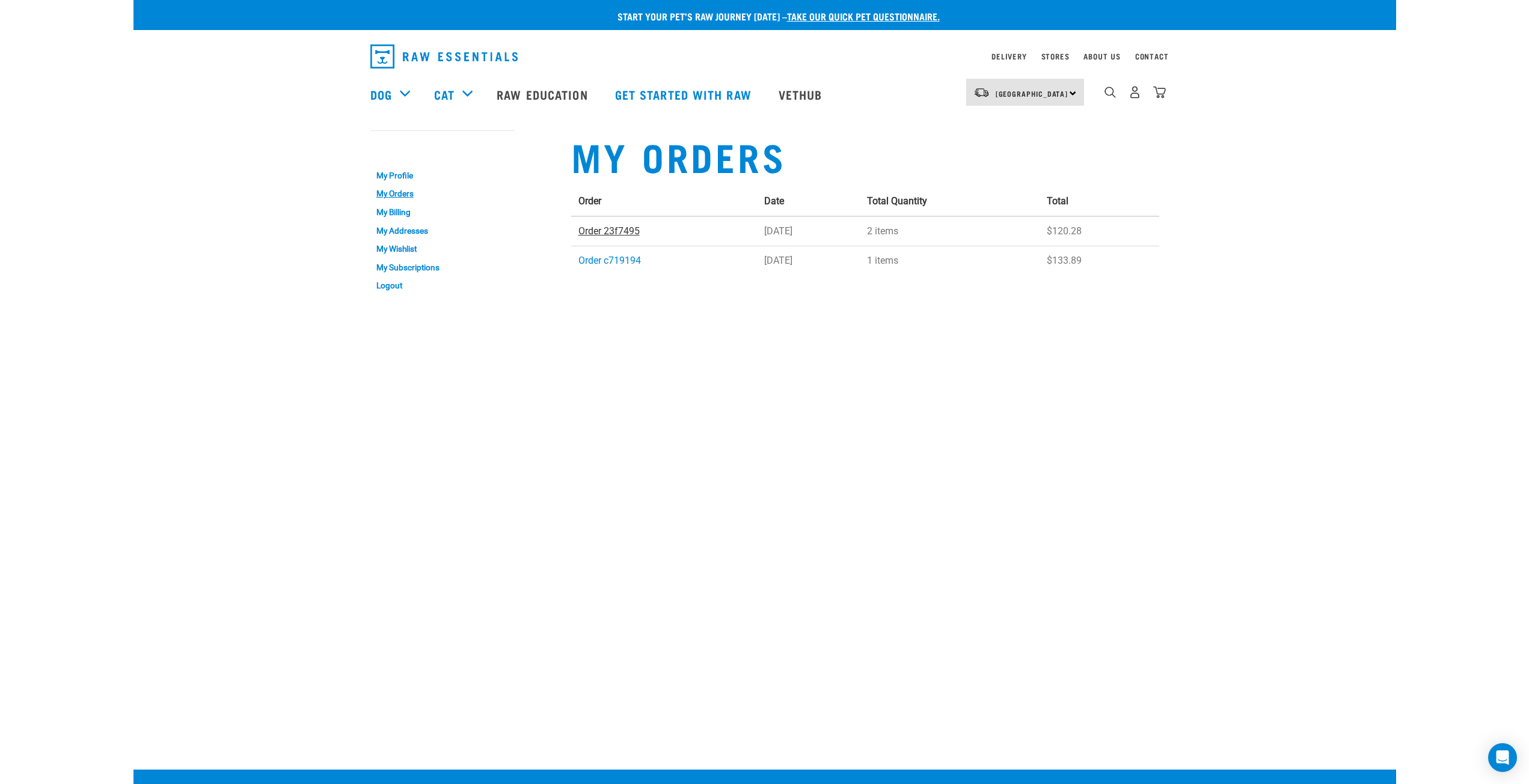
click at [600, 233] on link "Order 23f7495" at bounding box center [609, 231] width 61 height 12
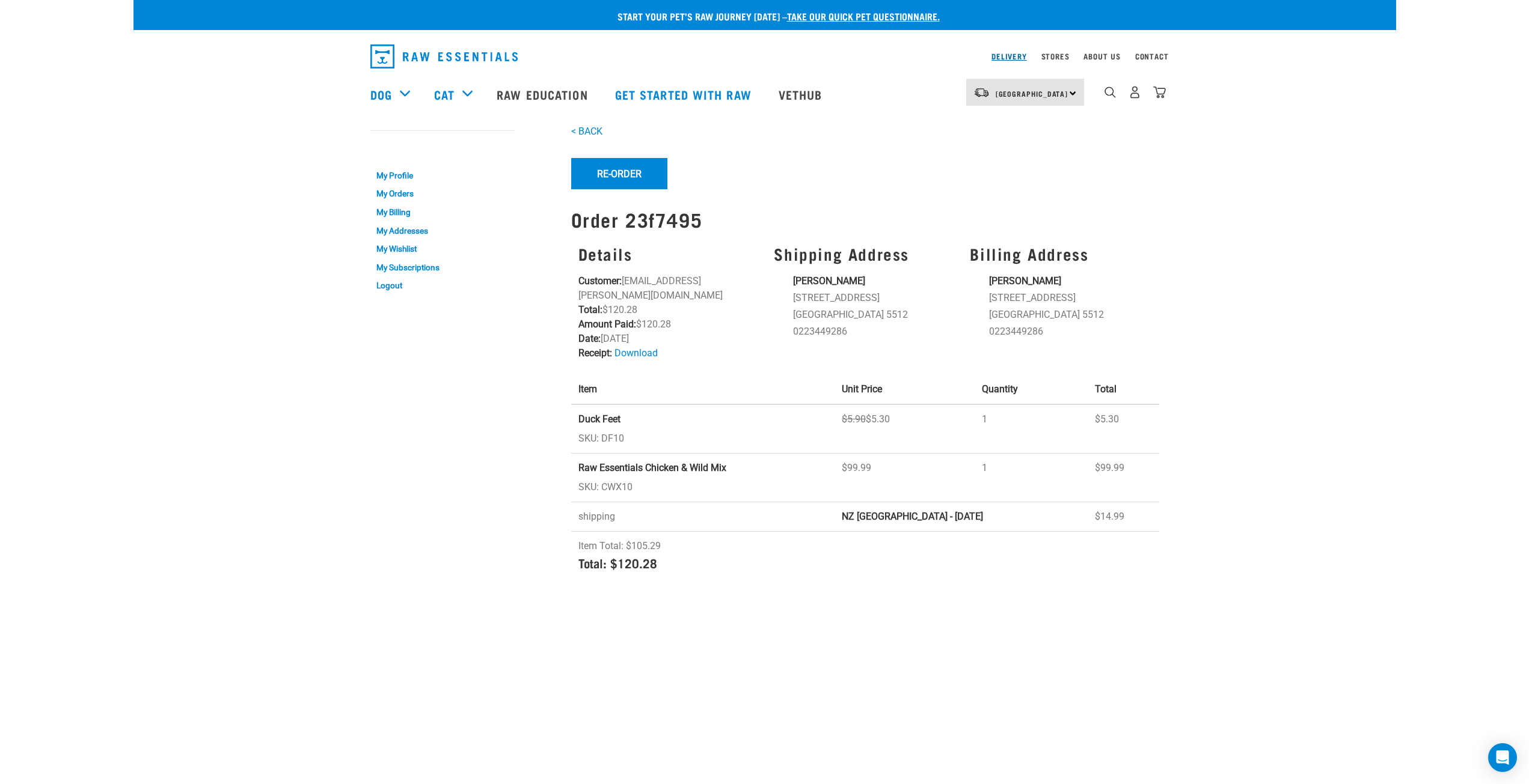
click at [1001, 58] on link "Delivery" at bounding box center [1008, 56] width 35 height 4
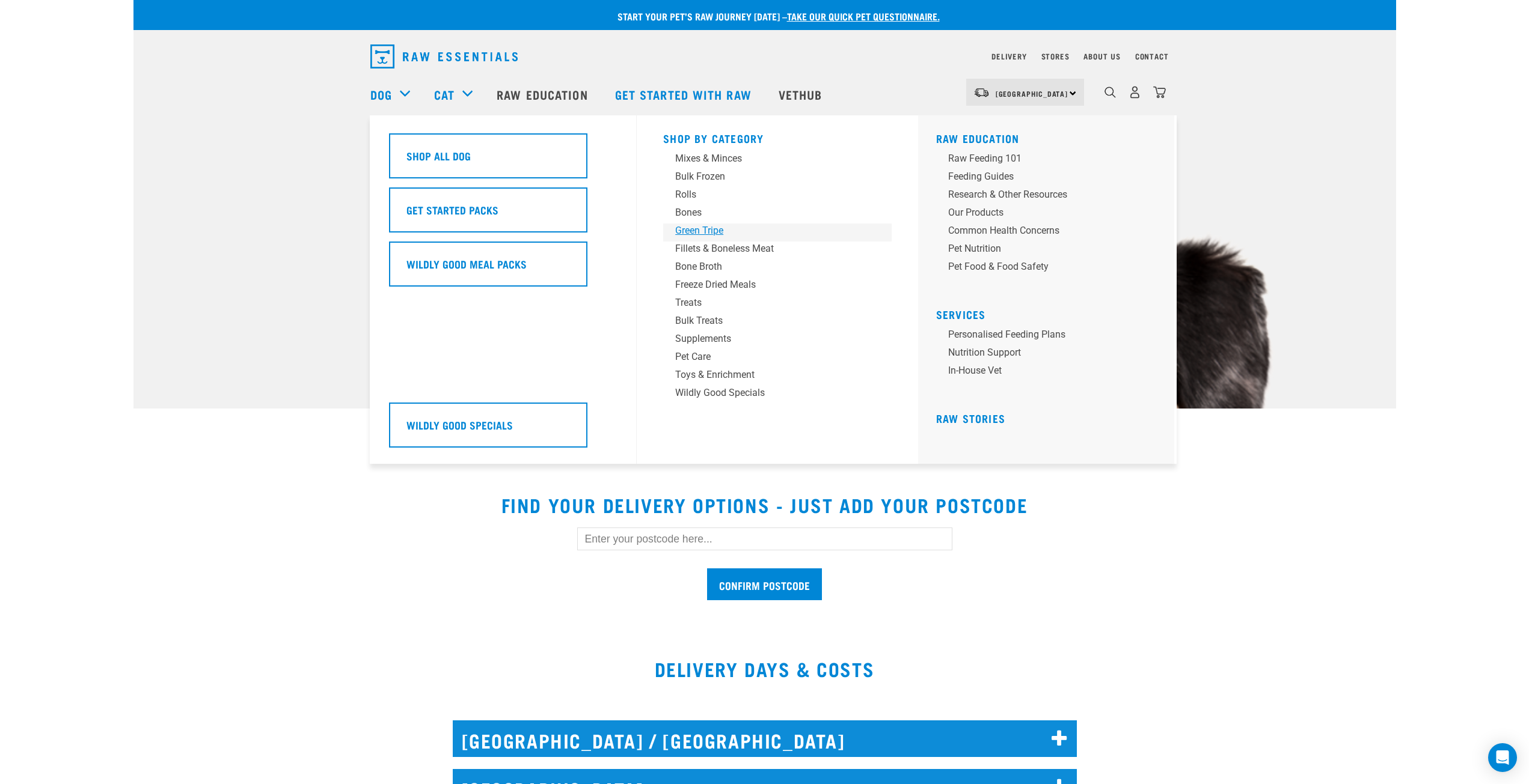
click at [698, 229] on div "Green Tripe" at bounding box center [768, 230] width 188 height 14
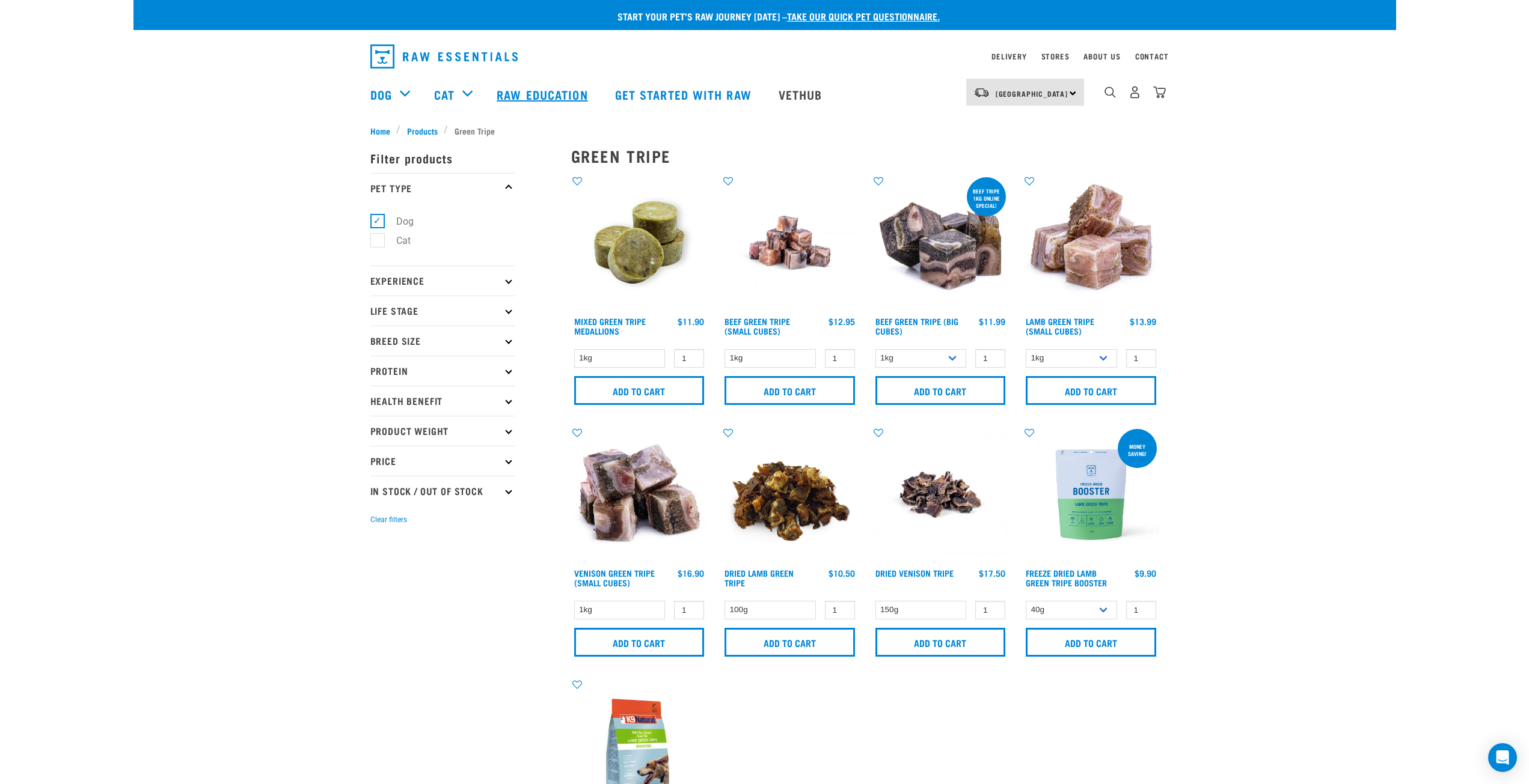
click at [555, 101] on link "Raw Education" at bounding box center [543, 94] width 118 height 48
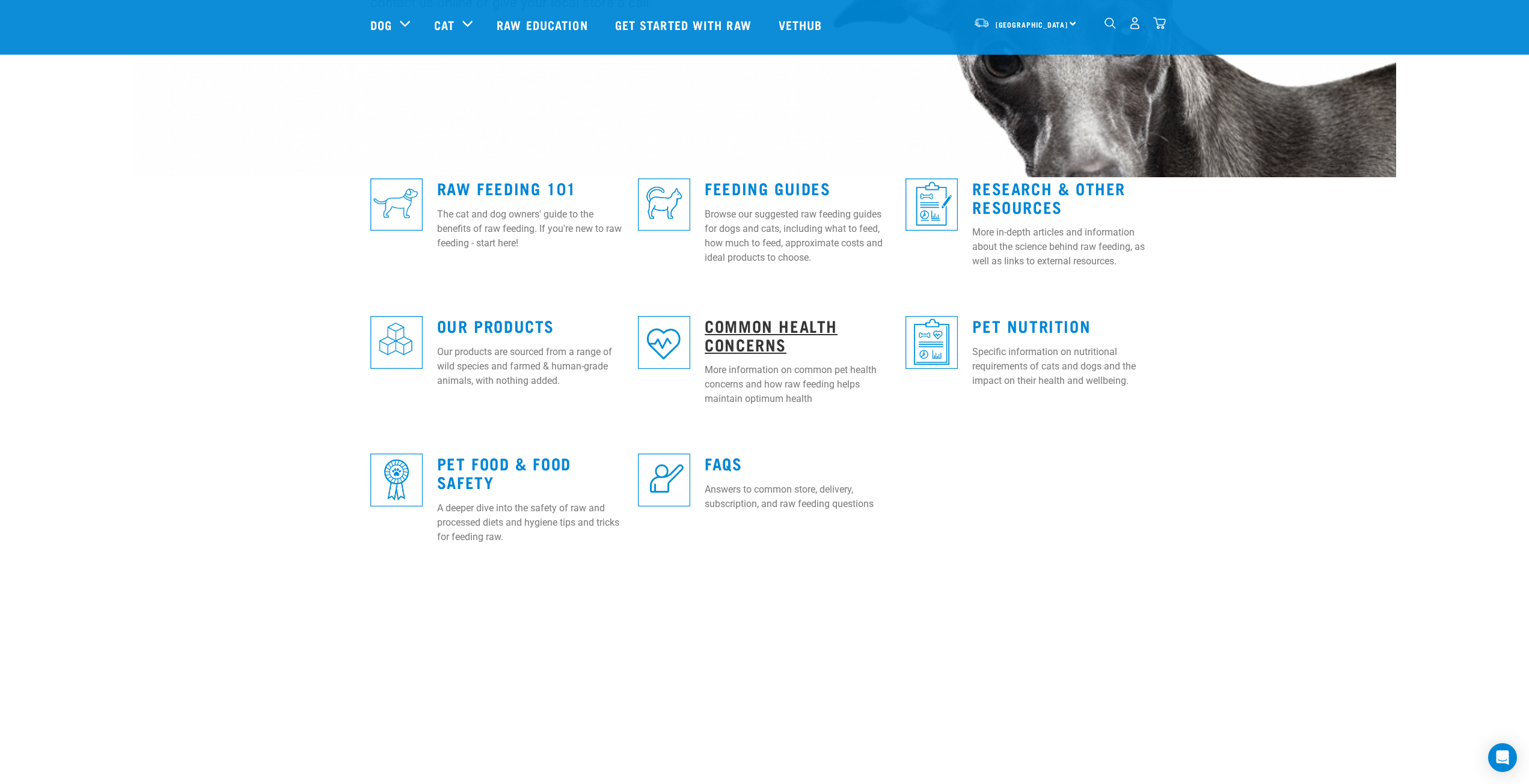
scroll to position [240, 0]
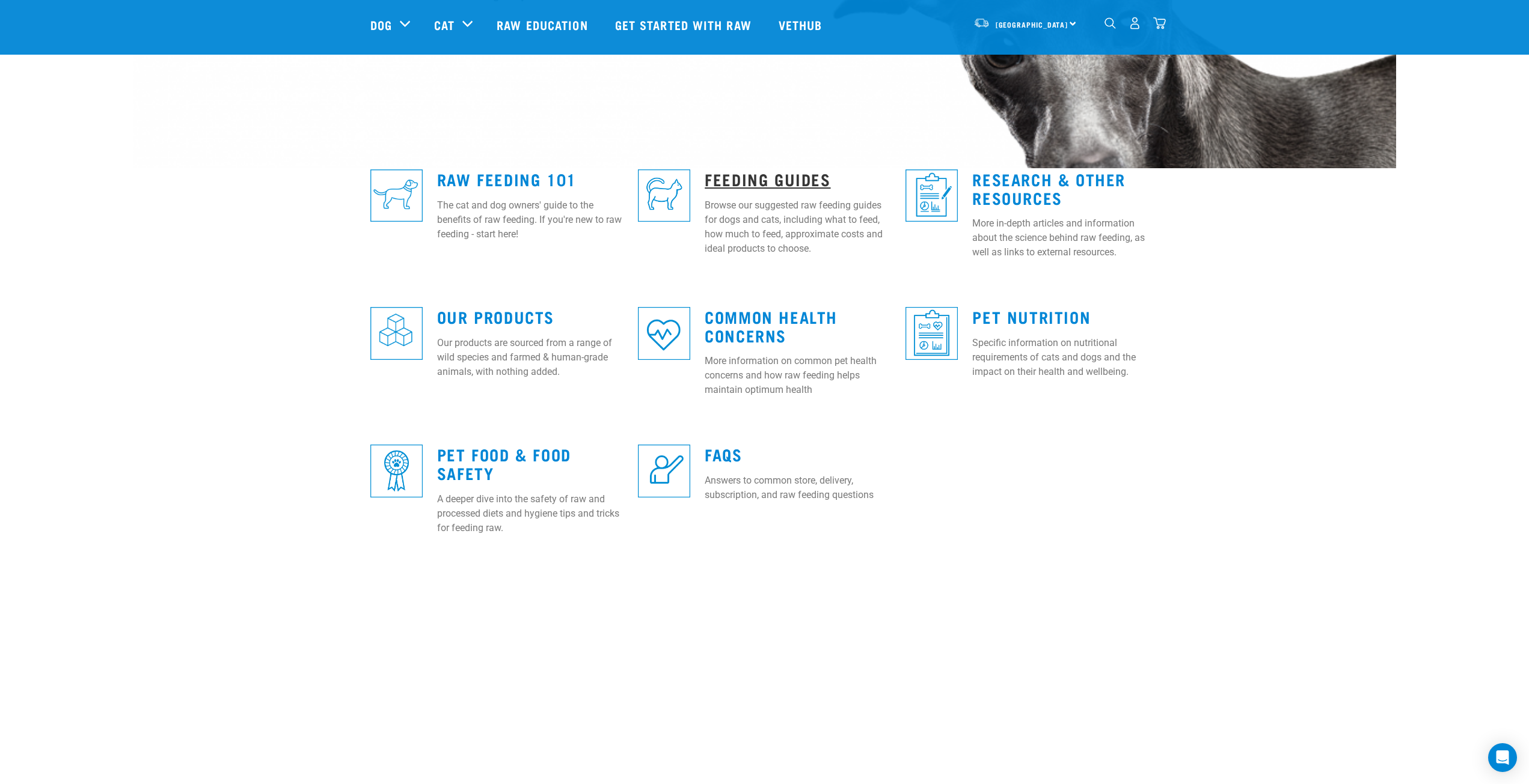
click at [743, 183] on link "Feeding Guides" at bounding box center [767, 179] width 125 height 9
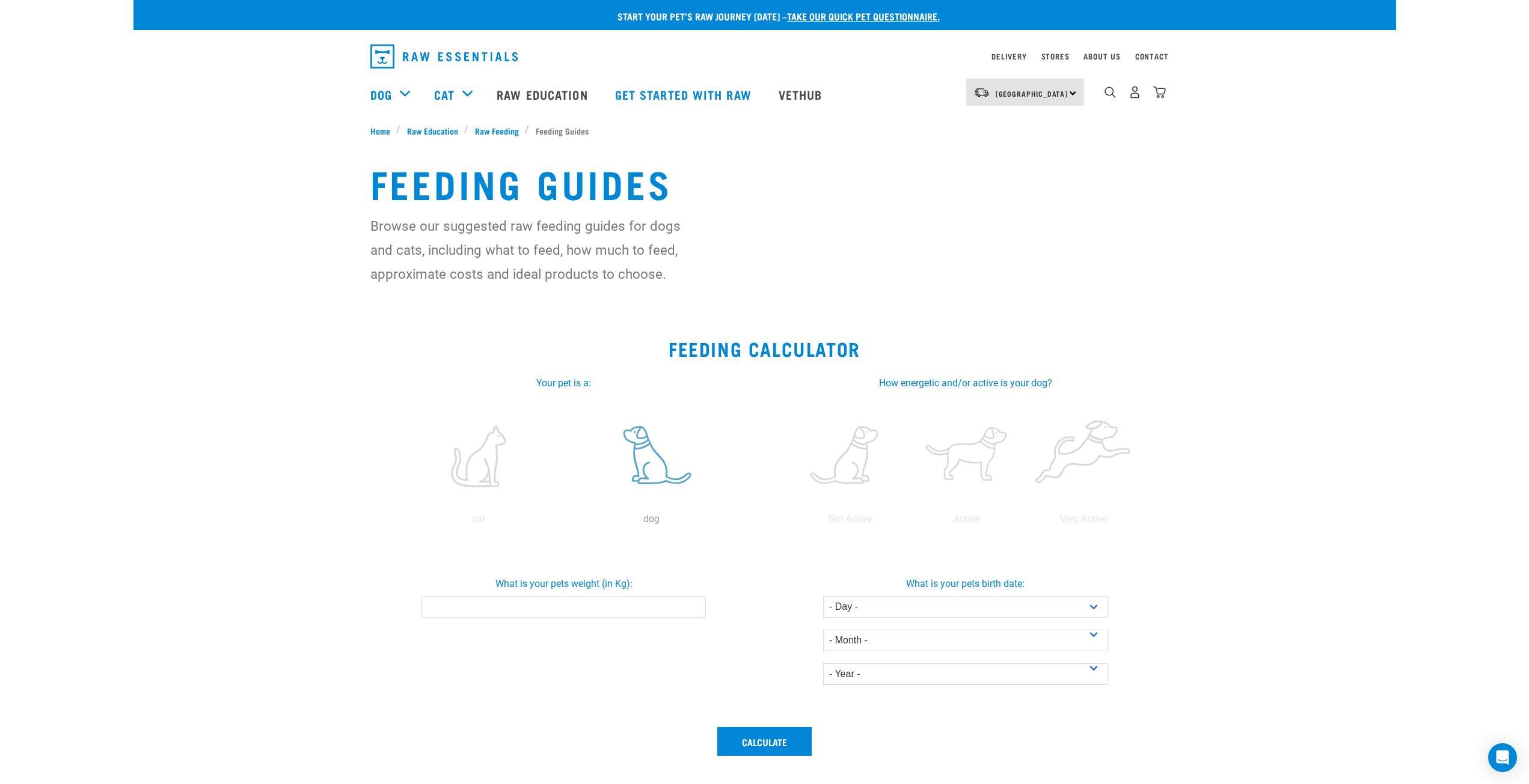
click at [642, 469] on label at bounding box center [651, 456] width 168 height 102
click at [565, 522] on input "radio" at bounding box center [565, 522] width 0 height 0
click at [968, 460] on label at bounding box center [966, 456] width 112 height 102
click at [909, 522] on input "radio" at bounding box center [909, 522] width 0 height 0
click at [524, 92] on link "Raw Education" at bounding box center [543, 94] width 118 height 48
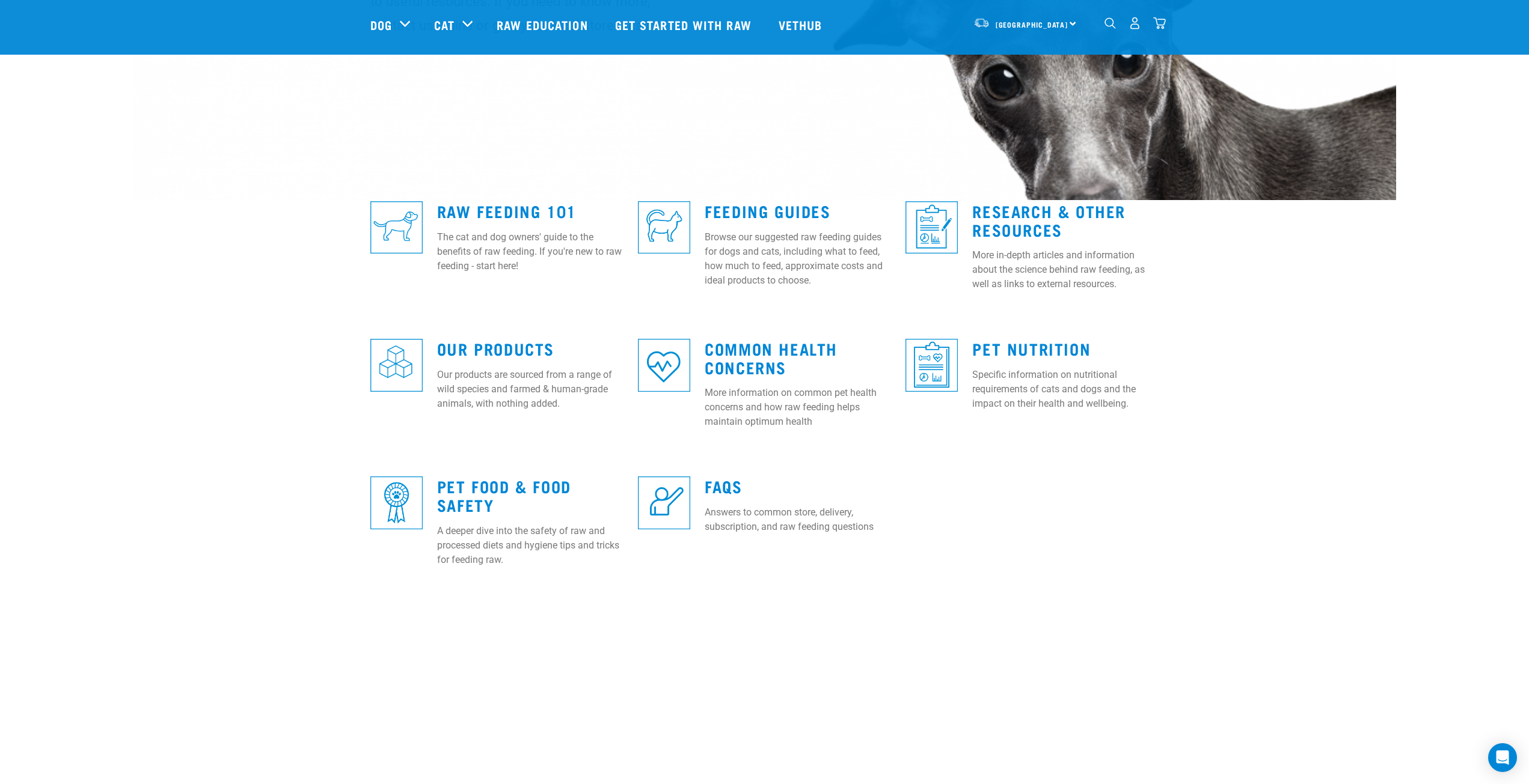
scroll to position [240, 0]
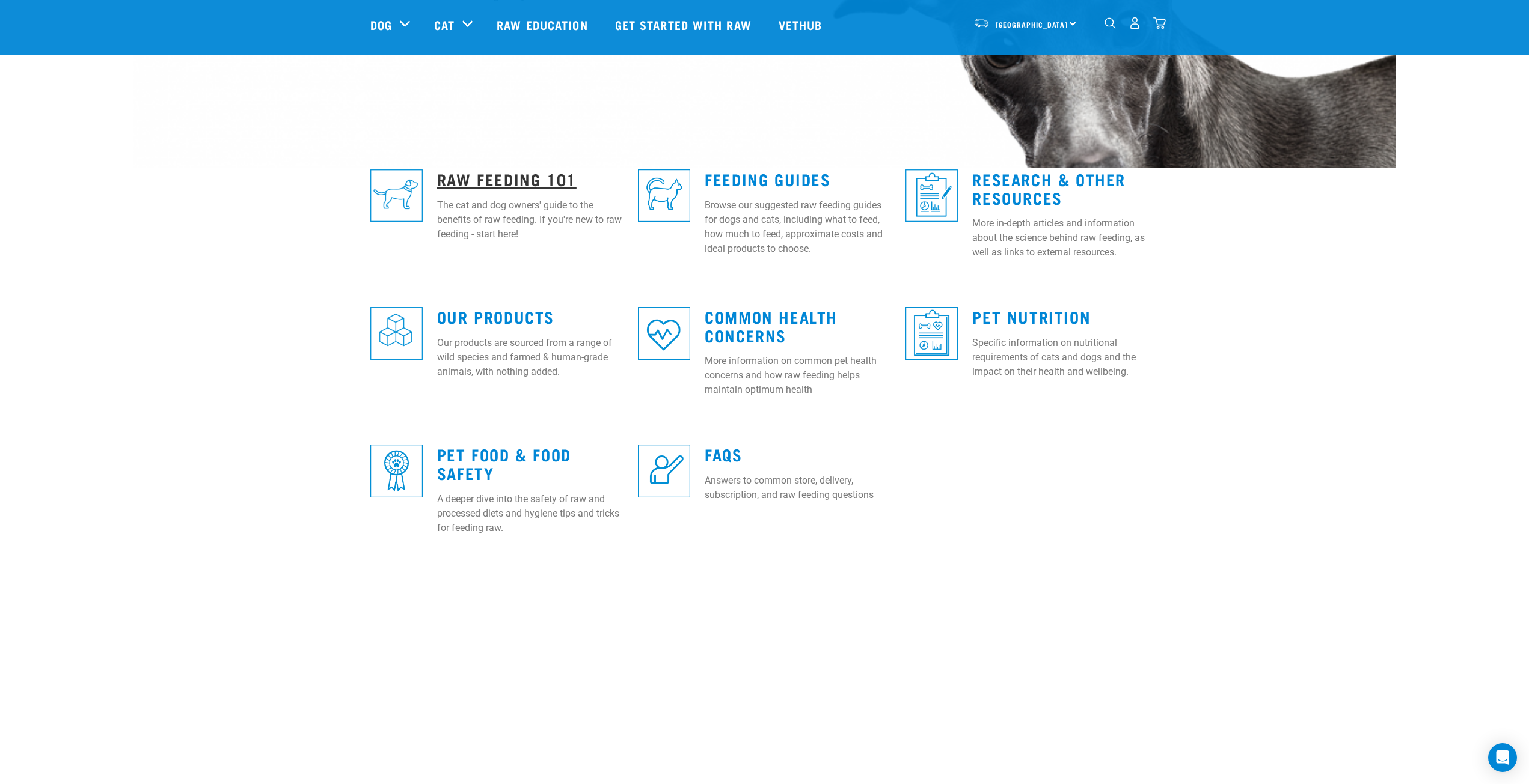
click at [520, 183] on link "Raw Feeding 101" at bounding box center [507, 179] width 140 height 9
